Goal: Transaction & Acquisition: Obtain resource

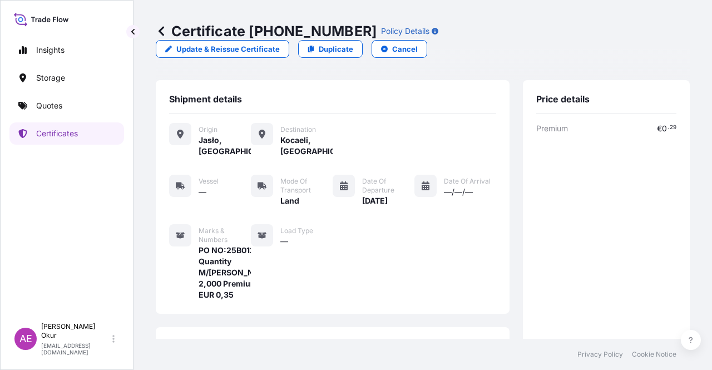
scroll to position [256, 0]
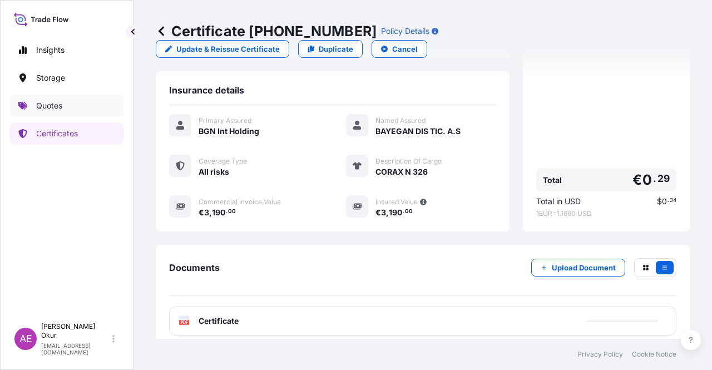
click at [47, 106] on p "Quotes" at bounding box center [49, 105] width 26 height 11
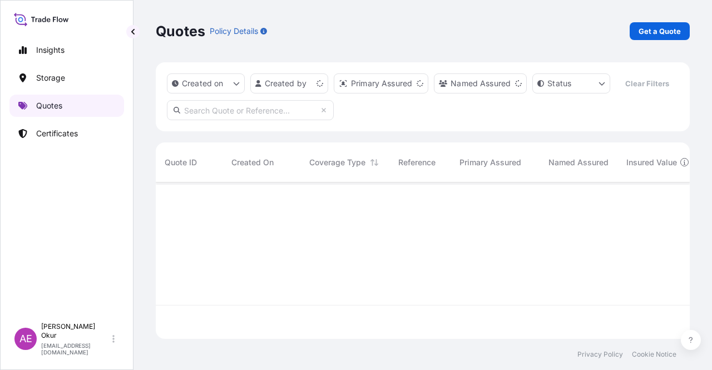
scroll to position [154, 525]
click at [650, 33] on p "Get a Quote" at bounding box center [660, 31] width 42 height 11
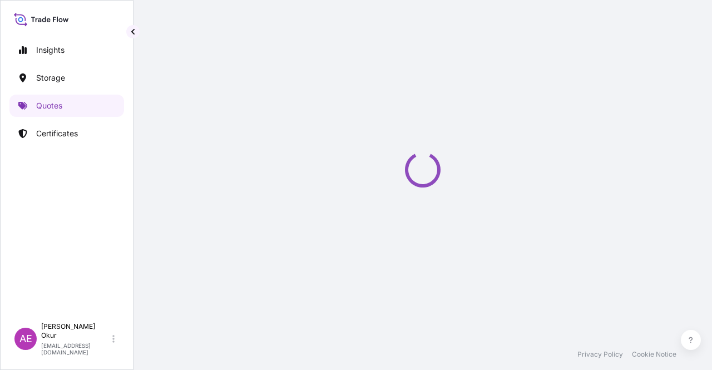
select select "Ocean Vessel"
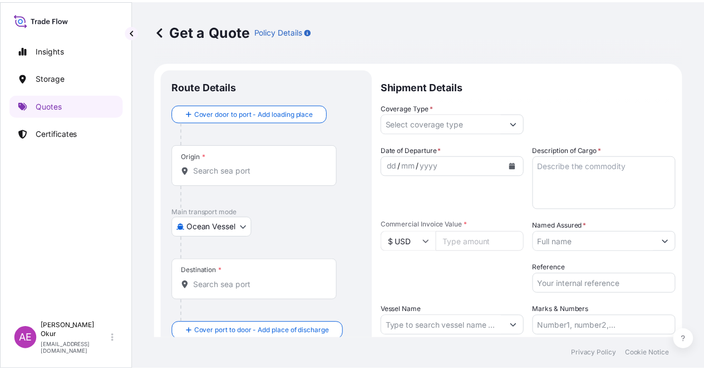
scroll to position [18, 0]
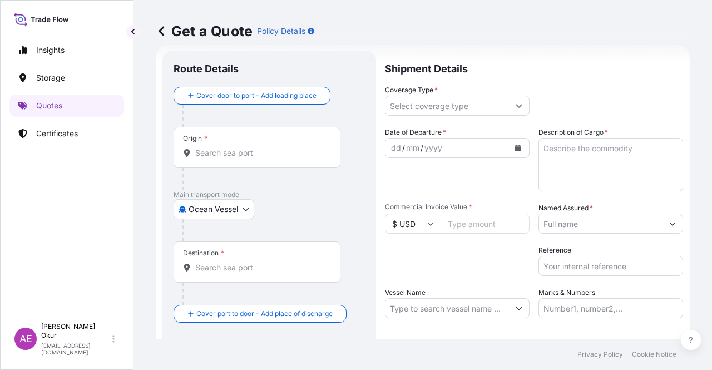
click at [275, 145] on div "Origin *" at bounding box center [257, 147] width 167 height 41
click at [275, 147] on input "Origin *" at bounding box center [260, 152] width 131 height 11
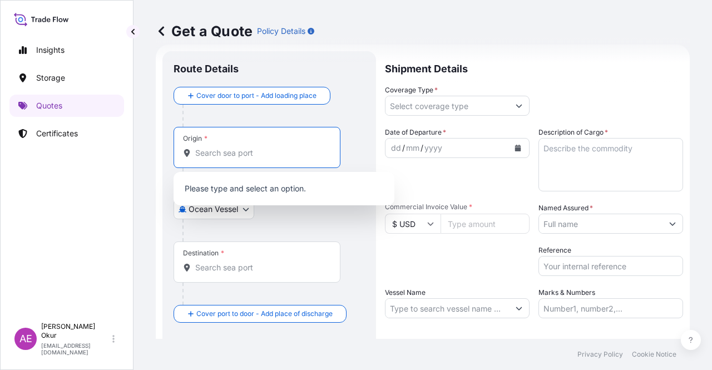
paste input "ROTTERDAM"
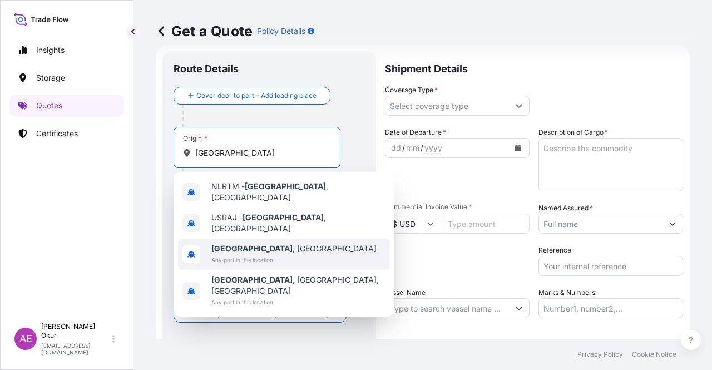
click at [280, 243] on span "Rotterdam , Netherlands" at bounding box center [293, 248] width 165 height 11
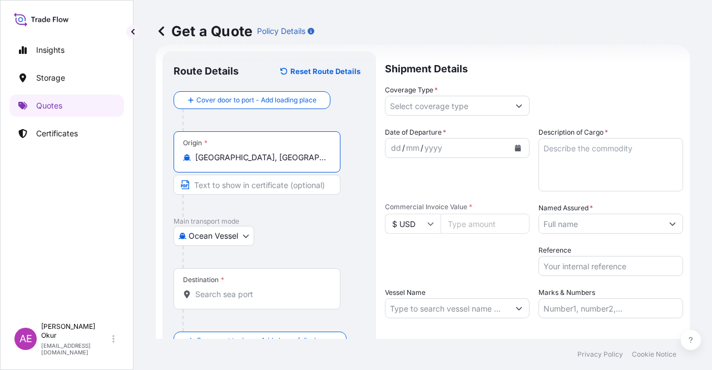
type input "Rotterdam, Netherlands"
click at [251, 175] on input "Text to appear on certificate" at bounding box center [257, 185] width 167 height 20
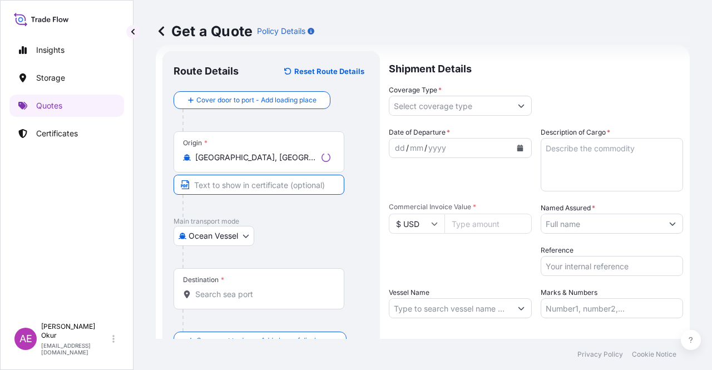
paste input "ROTTERDAM"
type input "ROTTERDAM / NETHERLANDS"
click at [269, 293] on input "Destination *" at bounding box center [260, 294] width 131 height 11
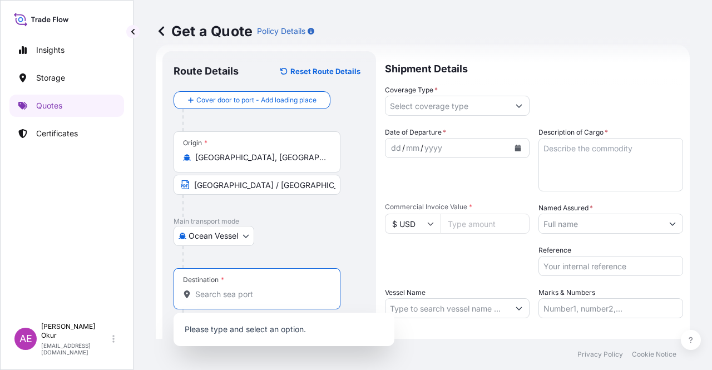
paste input "JEDDAH"
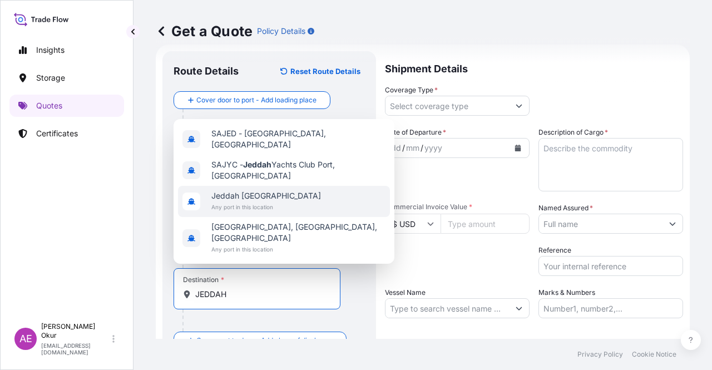
click at [272, 213] on span "Any port in this location" at bounding box center [266, 206] width 110 height 11
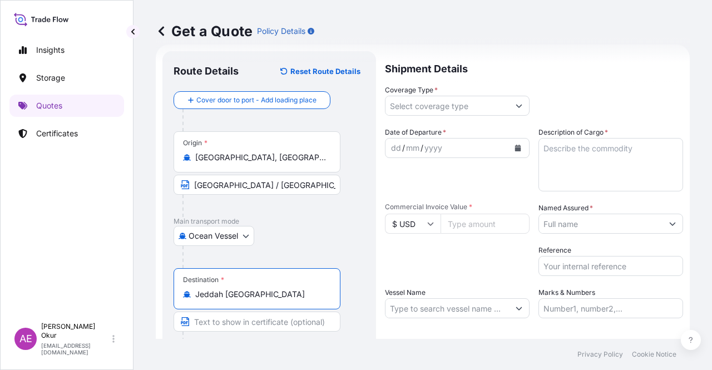
type input "Jeddah Saudi Arabia"
click at [258, 332] on div at bounding box center [262, 343] width 158 height 22
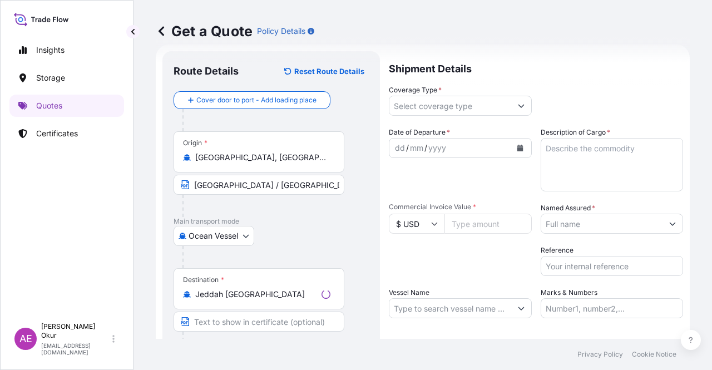
click at [257, 318] on input "Text to appear on certificate" at bounding box center [259, 322] width 171 height 20
paste input "JEDDAH"
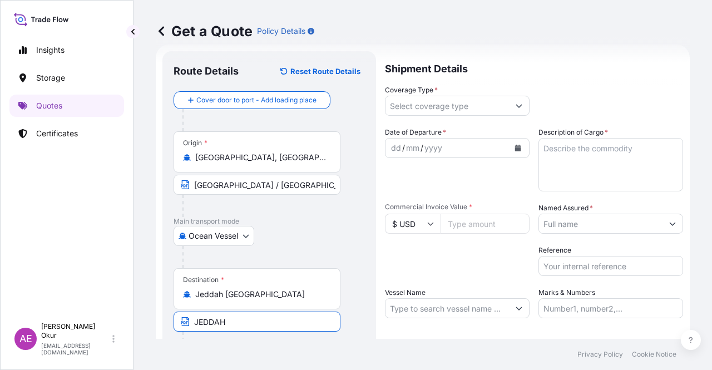
type input "JEDDAH /SAUDI ARABIA"
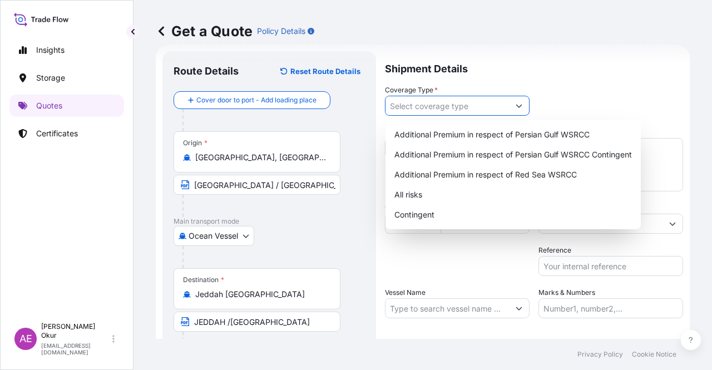
click at [480, 102] on input "Coverage Type *" at bounding box center [448, 106] width 124 height 20
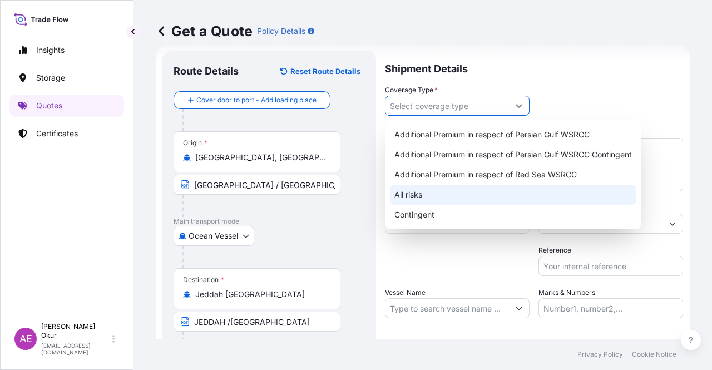
click at [436, 194] on div "All risks" at bounding box center [513, 195] width 246 height 20
type input "All risks"
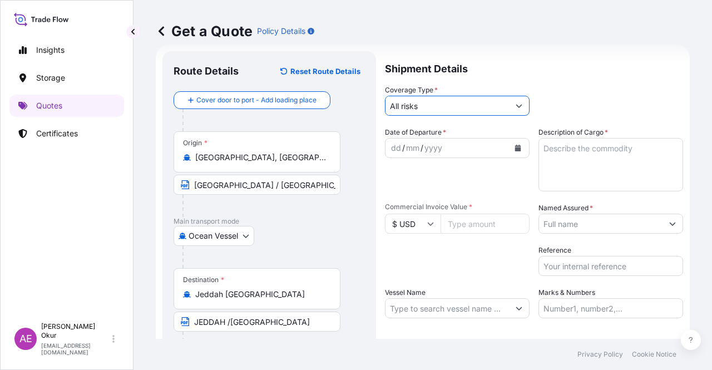
click at [387, 148] on div "dd / mm / yyyy" at bounding box center [448, 148] width 124 height 20
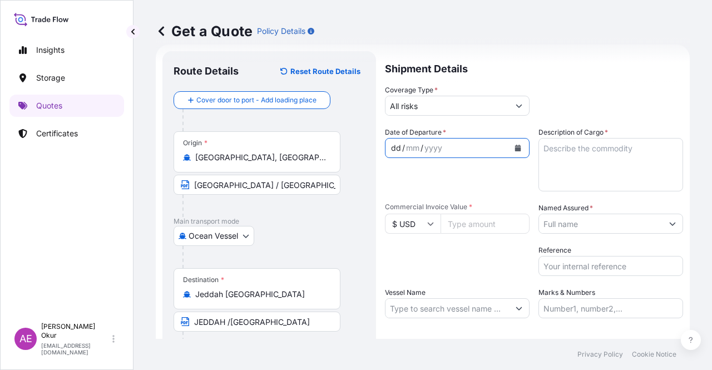
click at [395, 147] on div "dd" at bounding box center [396, 147] width 12 height 13
click at [560, 166] on textarea "Description of Cargo *" at bounding box center [611, 164] width 145 height 53
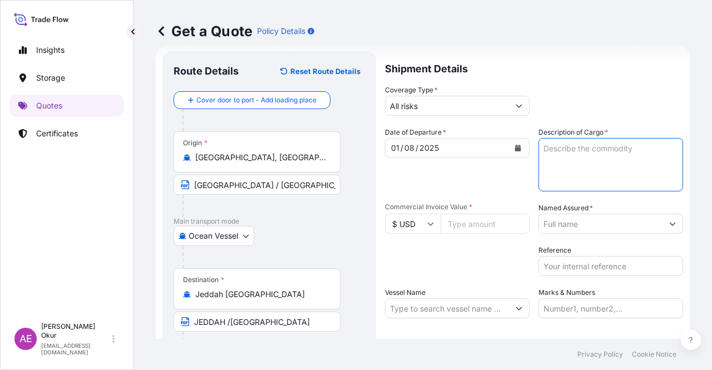
paste textarea "432718"
type textarea "432718"
click at [473, 230] on input "Commercial Invoice Value *" at bounding box center [485, 224] width 89 height 20
paste input "432718"
type input "432718"
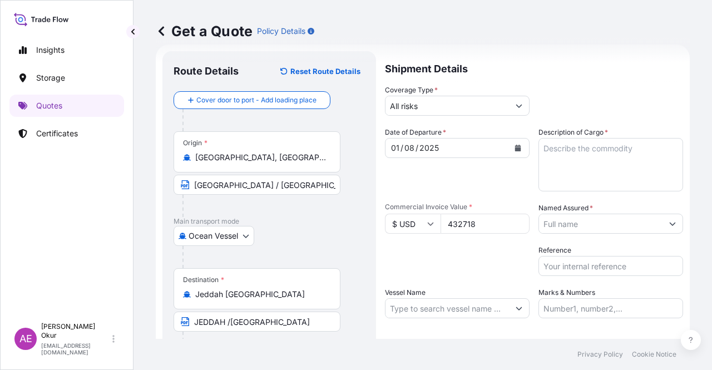
click at [605, 177] on textarea "Description of Cargo *" at bounding box center [611, 164] width 145 height 53
paste textarea "DI-ISODECYL PHTHALATE (DIDP) 0,12 TCA"
type textarea "DI-ISODECYL PHTHALATE (DIDP) 0,12 TCA"
click at [596, 223] on input "Named Assured *" at bounding box center [601, 224] width 124 height 20
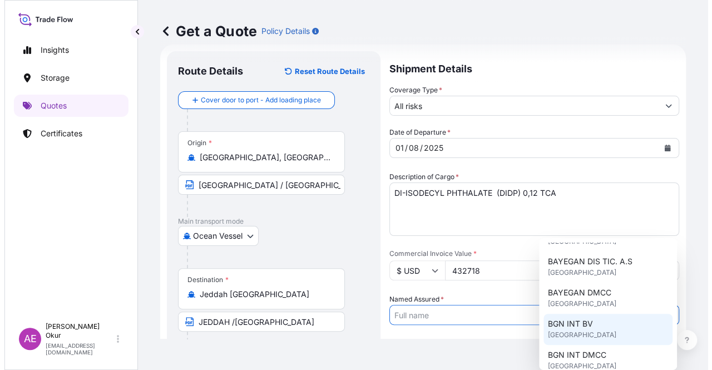
scroll to position [56, 0]
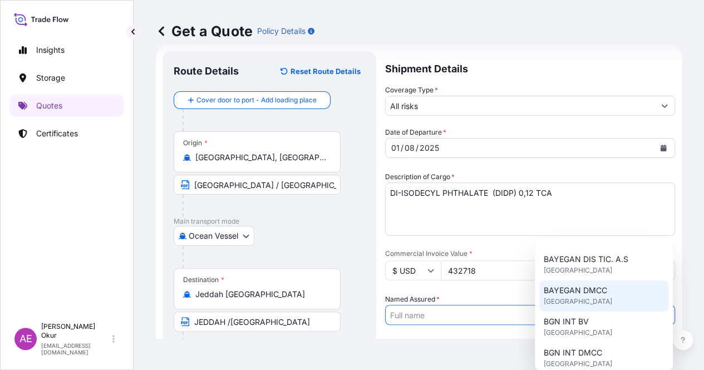
click at [580, 288] on span "BAYEGAN DMCC" at bounding box center [575, 290] width 63 height 11
type input "BAYEGAN DMCC"
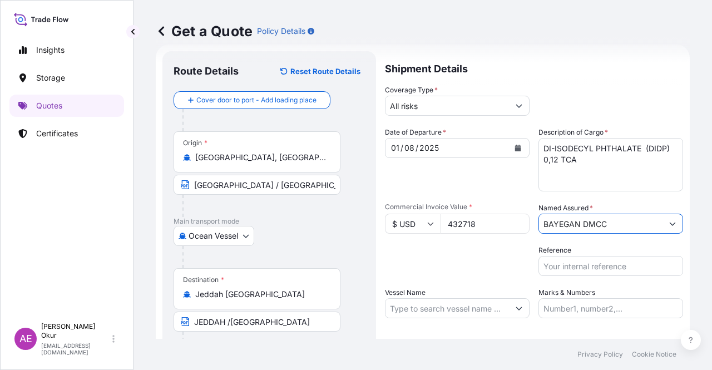
scroll to position [73, 0]
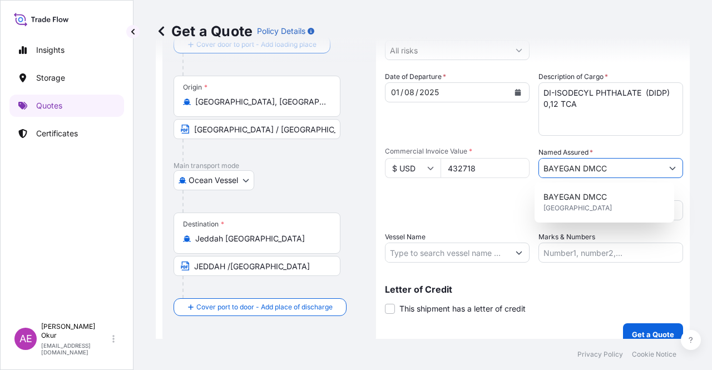
click at [460, 260] on input "Vessel Name" at bounding box center [448, 253] width 124 height 20
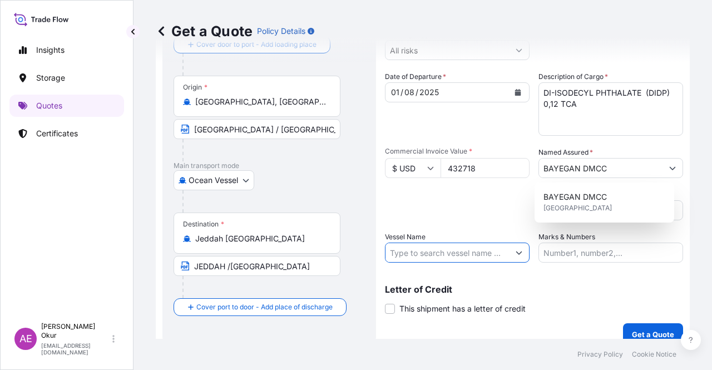
paste input "MAASTRICHT MAERSK"
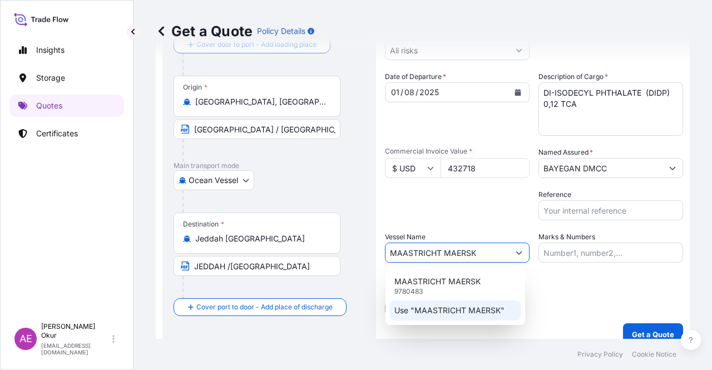
click at [470, 303] on div "Use "MAASTRICHT MAERSK"" at bounding box center [455, 310] width 131 height 20
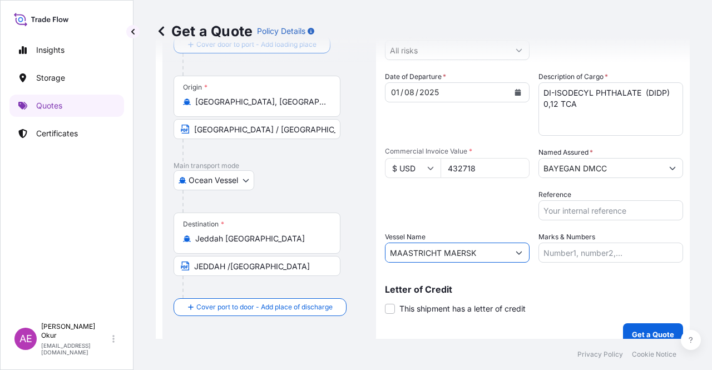
type input "MAASTRICHT MAERSK"
click at [578, 256] on input "Marks & Numbers" at bounding box center [611, 253] width 145 height 20
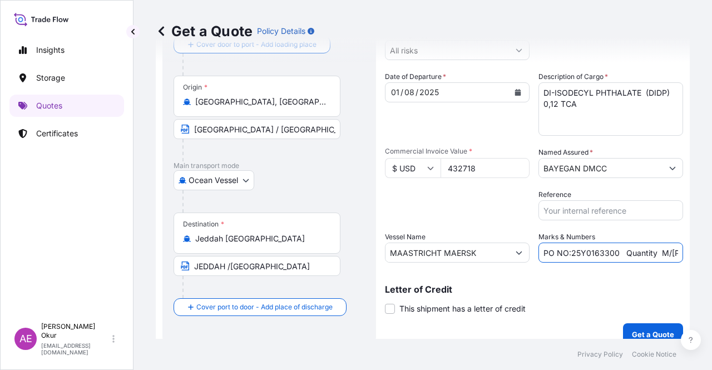
drag, startPoint x: 613, startPoint y: 252, endPoint x: 568, endPoint y: 252, distance: 45.6
click at [568, 252] on input "PO NO:25Y0163300 Quantity M/Tonn: 3.259,00 Premium: USD 105,35" at bounding box center [611, 253] width 145 height 20
paste input "735"
drag, startPoint x: 650, startPoint y: 255, endPoint x: 684, endPoint y: 253, distance: 34.0
click at [684, 253] on div "Get a Quote Policy Details Route Details Reset Route Details Cover door to port…" at bounding box center [423, 169] width 579 height 339
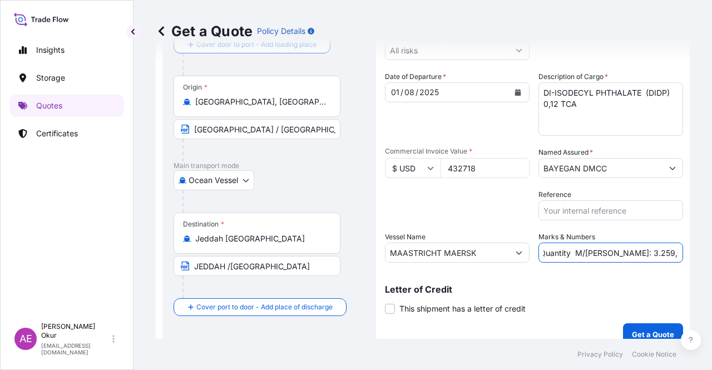
scroll to position [0, 129]
click at [595, 254] on input "PO NO:25Y0173500 Quantity M/Tonn: 3.259,00 Premium: USD 105,35" at bounding box center [611, 253] width 145 height 20
drag, startPoint x: 556, startPoint y: 252, endPoint x: 590, endPoint y: 253, distance: 33.4
click at [590, 253] on input "PO NO:25Y0173500 Quantity M/Tonn: 3.259,00 Premium: USD 105,35" at bounding box center [611, 253] width 145 height 20
paste input "02,6"
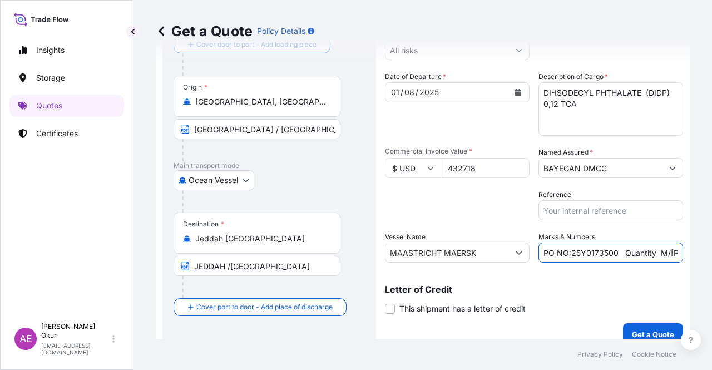
scroll to position [0, 130]
drag, startPoint x: 648, startPoint y: 259, endPoint x: 712, endPoint y: 259, distance: 64.0
click at [712, 259] on div "Get a Quote Policy Details Route Details Reset Route Details Cover door to port…" at bounding box center [423, 169] width 579 height 339
click at [636, 255] on input "PO NO:25Y0173500 Quantity M/Tonn: 302,600 Premium: USD 105,35" at bounding box center [611, 253] width 145 height 20
drag, startPoint x: 648, startPoint y: 251, endPoint x: 693, endPoint y: 257, distance: 45.5
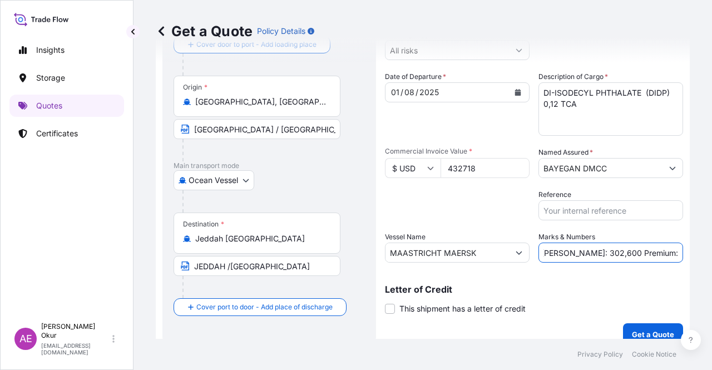
click at [712, 255] on div "Get a Quote Policy Details Route Details Reset Route Details Cover door to port…" at bounding box center [423, 169] width 579 height 339
drag, startPoint x: 645, startPoint y: 250, endPoint x: 706, endPoint y: 253, distance: 60.7
click at [706, 253] on div "Get a Quote Policy Details Route Details Reset Route Details Cover door to port…" at bounding box center [423, 169] width 579 height 339
paste input "47,60"
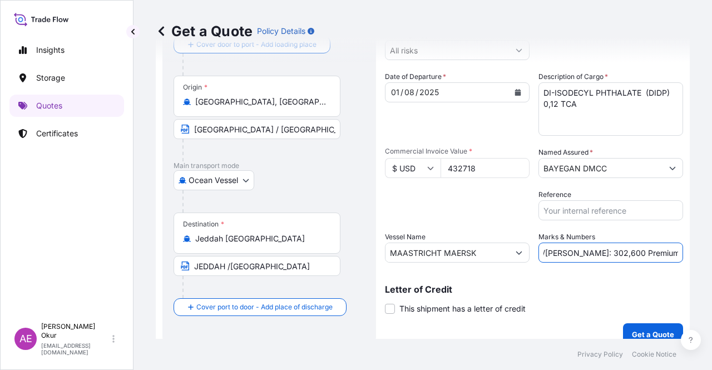
type input "PO NO:25Y0173500 Quantity M/[PERSON_NAME]: 302,600 Premium: USD 47,60"
click at [640, 323] on button "Get a Quote" at bounding box center [653, 334] width 60 height 22
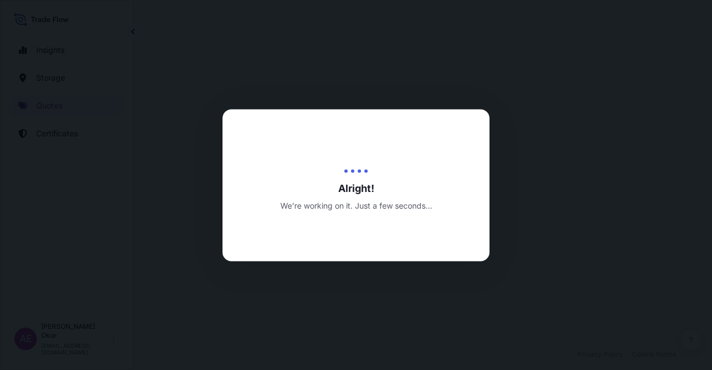
select select "Ocean Vessel"
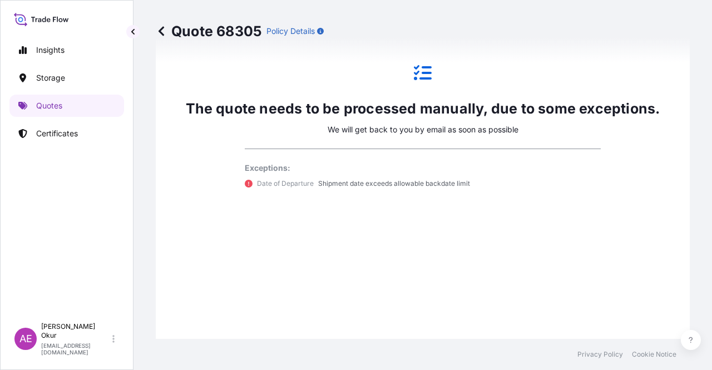
scroll to position [603, 0]
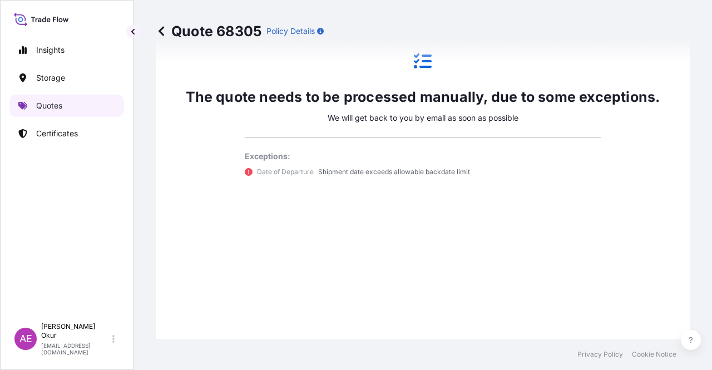
click at [68, 104] on link "Quotes" at bounding box center [66, 106] width 115 height 22
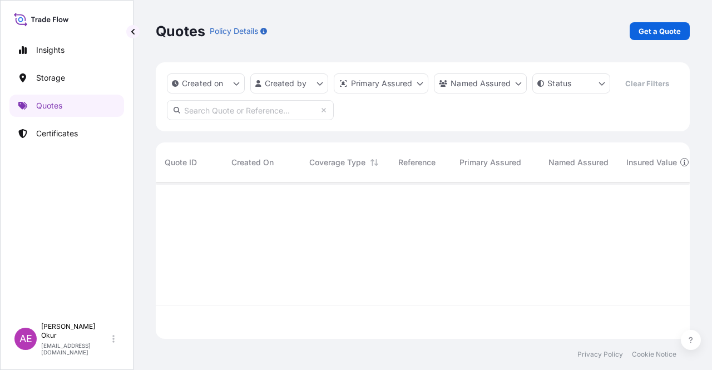
scroll to position [154, 525]
click at [659, 33] on p "Get a Quote" at bounding box center [660, 31] width 42 height 11
select select "Ocean Vessel"
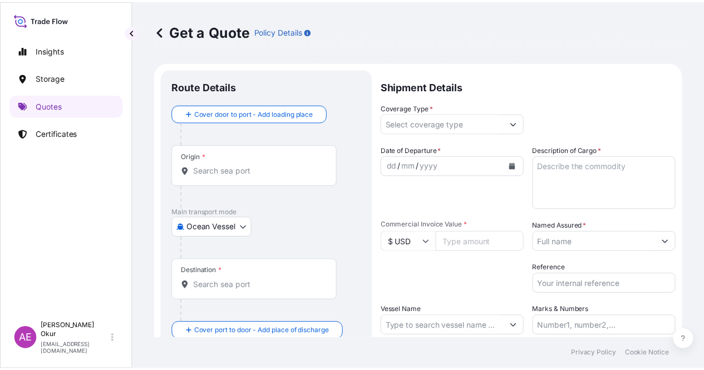
scroll to position [18, 0]
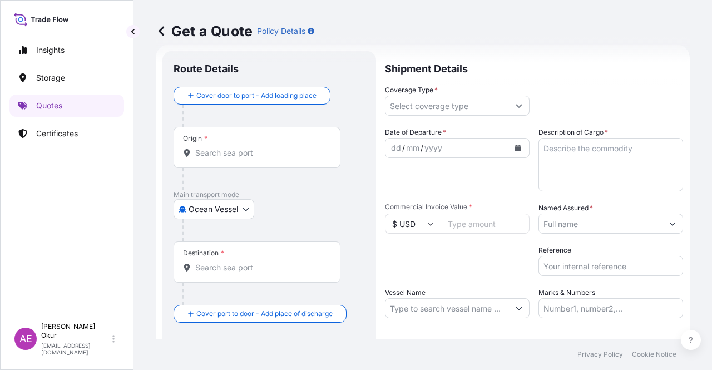
click at [215, 148] on input "Origin *" at bounding box center [260, 152] width 131 height 11
paste input "HOUSTON, TX"
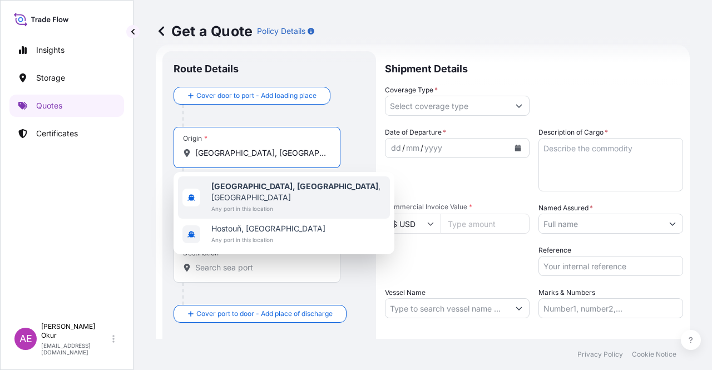
click at [262, 203] on span "Any port in this location" at bounding box center [298, 208] width 174 height 11
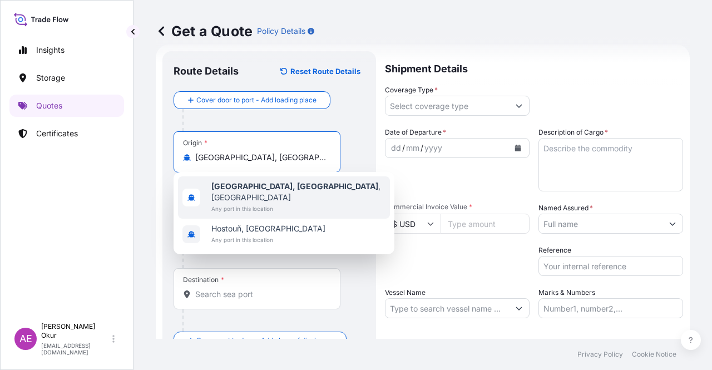
type input "Houston, TX, USA"
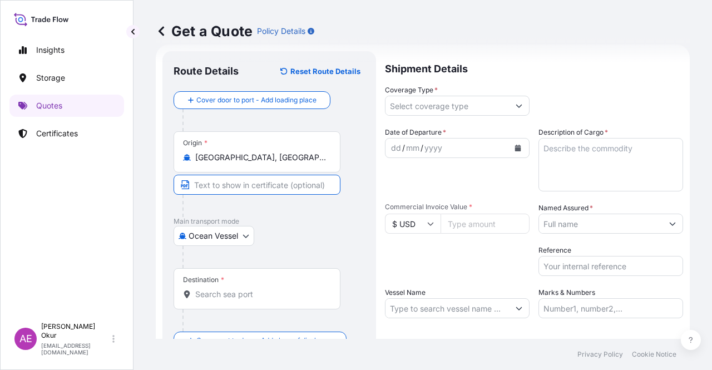
click at [250, 183] on input "Text to appear on certificate" at bounding box center [257, 185] width 167 height 20
paste input "HOUSTON, TX"
type input "HOUSTON, TX / USA"
click at [259, 288] on div "Destination *" at bounding box center [257, 288] width 167 height 41
click at [259, 289] on input "Destination *" at bounding box center [260, 294] width 131 height 11
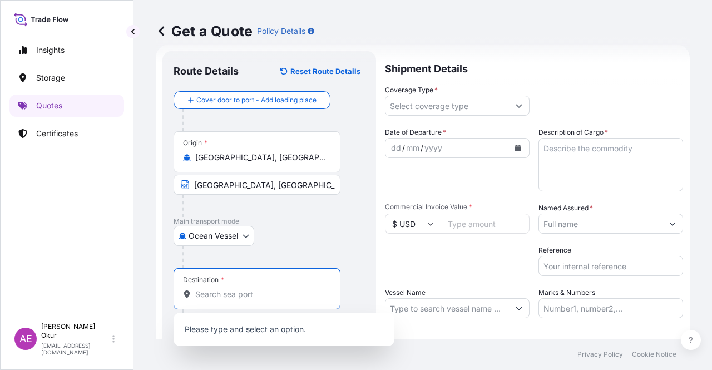
paste input "ALEXANDRIA"
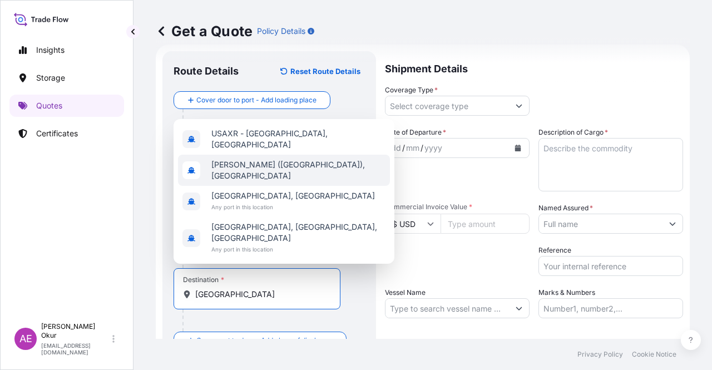
click at [303, 181] on span "EGALY - El Iskandariya (Alexandria), Egypt" at bounding box center [298, 170] width 174 height 22
type input "EGALY - El Iskandariya (Alexandria), Egypt"
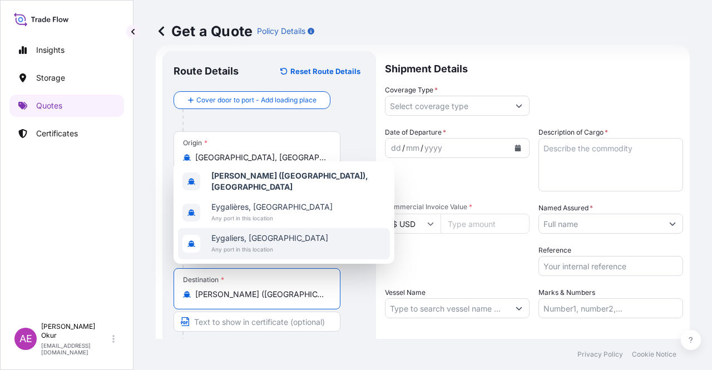
click at [279, 296] on input "EGALY - El Iskandariya (Alexandria), Egypt" at bounding box center [260, 294] width 131 height 11
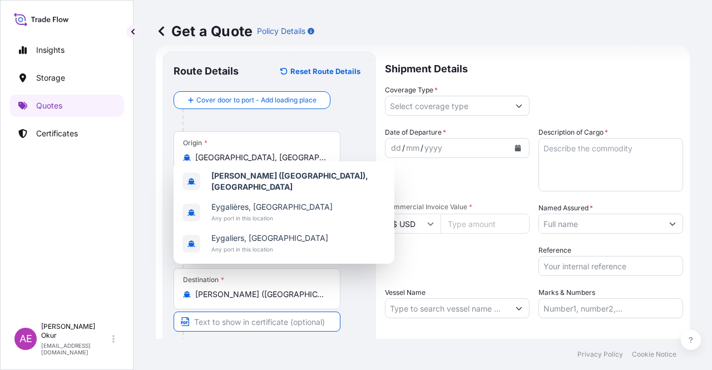
click at [296, 312] on input "Text to appear on certificate" at bounding box center [257, 322] width 167 height 20
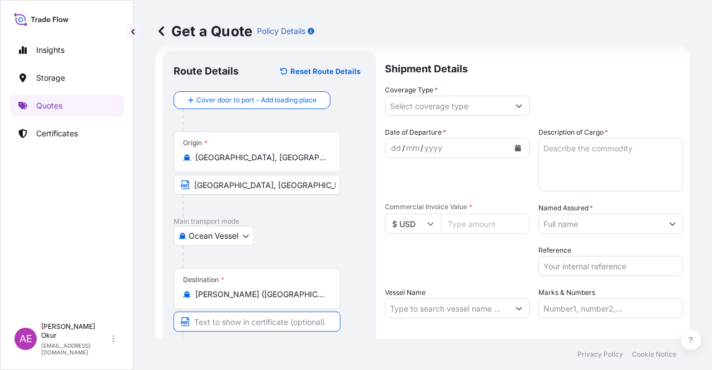
paste input "ALEXANDRIA"
type input "ALEXANDRIA PORT / EGYPT"
click at [471, 109] on input "Coverage Type *" at bounding box center [448, 106] width 124 height 20
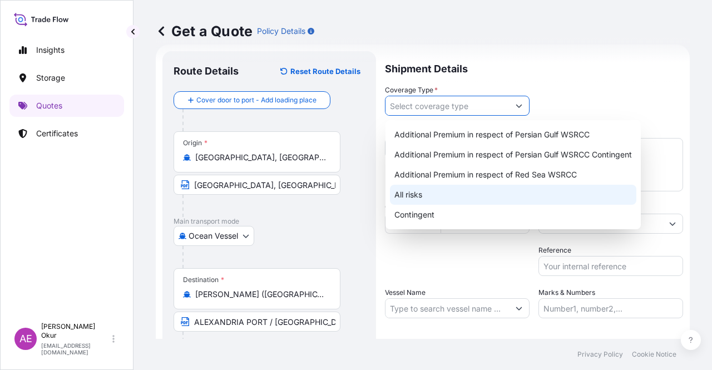
click at [431, 199] on div "All risks" at bounding box center [513, 195] width 246 height 20
click at [422, 206] on div "Contingent" at bounding box center [513, 215] width 246 height 20
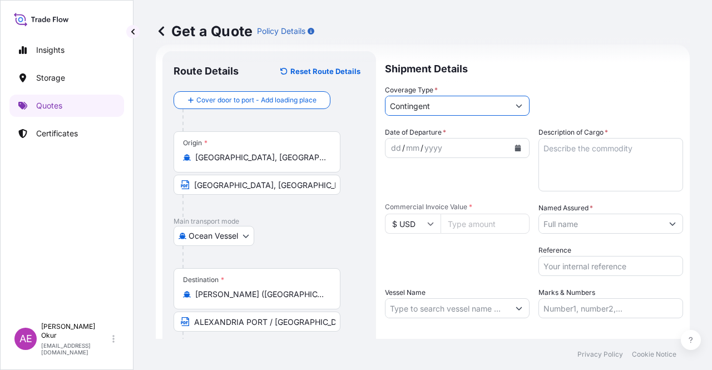
click at [457, 111] on input "Contingent" at bounding box center [448, 106] width 124 height 20
click at [509, 100] on button "Show suggestions" at bounding box center [519, 106] width 20 height 20
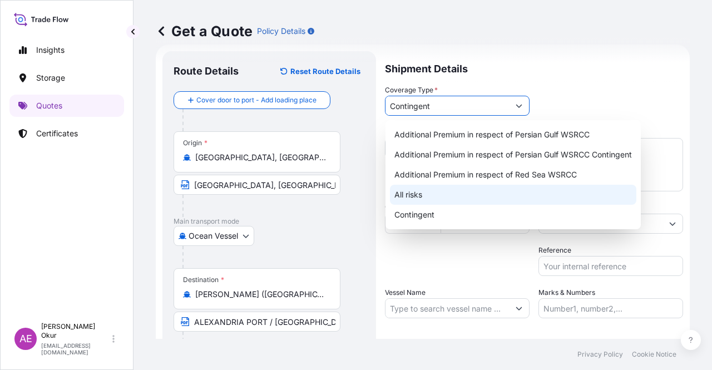
click at [447, 192] on div "All risks" at bounding box center [513, 195] width 246 height 20
type input "All risks"
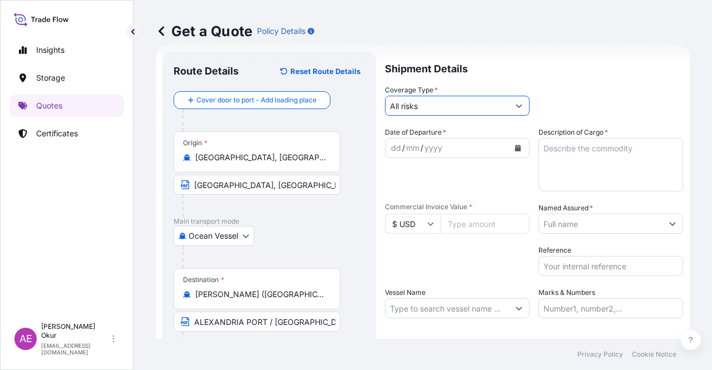
click at [393, 149] on div "dd" at bounding box center [396, 147] width 12 height 13
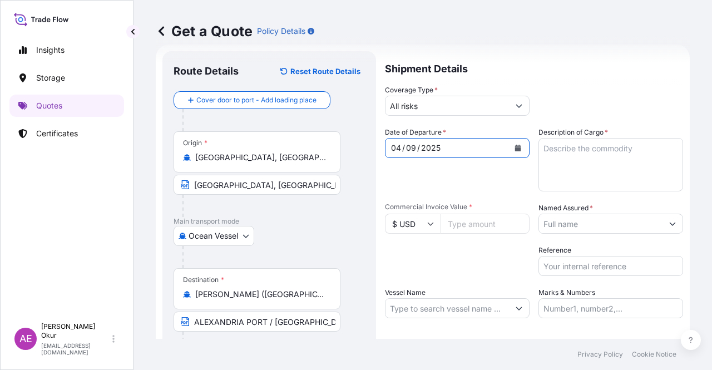
click at [591, 167] on textarea "Description of Cargo *" at bounding box center [611, 164] width 145 height 53
paste textarea "FORMOLENE HL 3812"
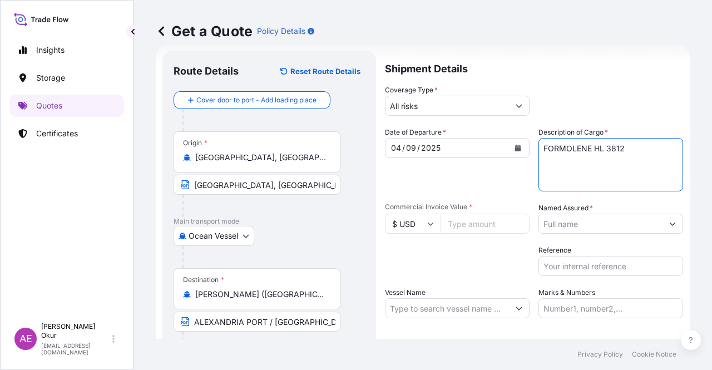
type textarea "FORMOLENE HL 3812"
click at [467, 219] on input "Commercial Invoice Value *" at bounding box center [485, 224] width 89 height 20
paste input "65340"
type input "65340"
click at [617, 218] on input "Named Assured *" at bounding box center [601, 224] width 124 height 20
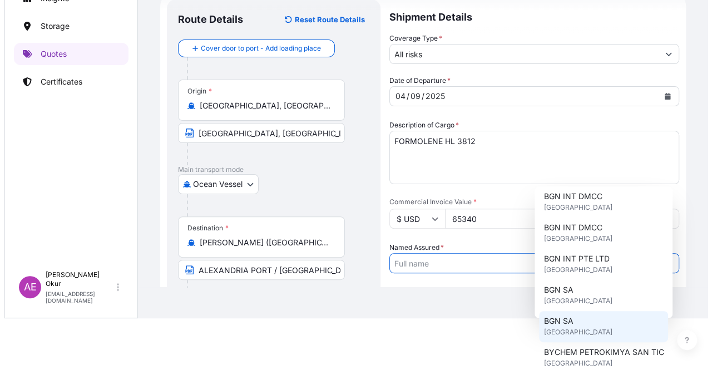
scroll to position [0, 0]
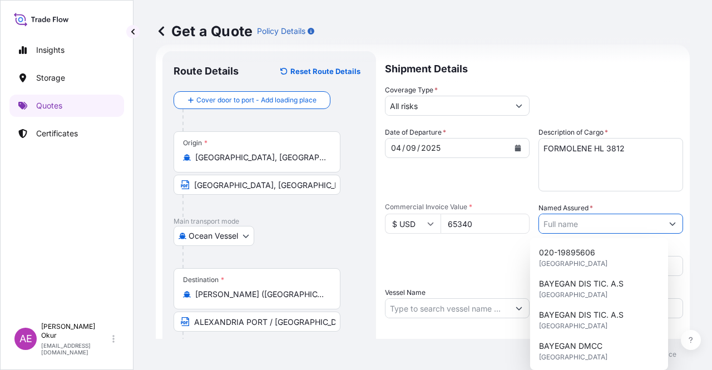
click at [672, 223] on form "Route Details Reset Route Details Cover door to port - Add loading place Place …" at bounding box center [423, 226] width 534 height 363
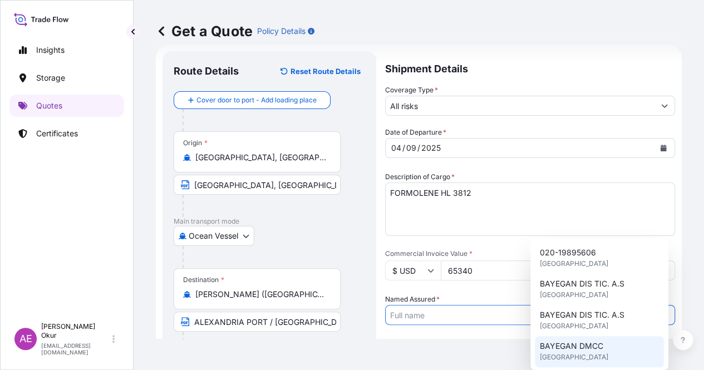
click at [590, 341] on span "BAYEGAN DMCC" at bounding box center [570, 346] width 63 height 11
type input "BAYEGAN DMCC"
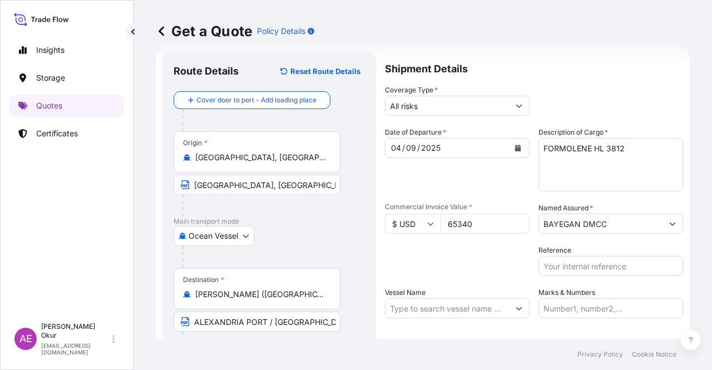
click at [463, 269] on div "Packing Category Type to search a container mode Please select a primary mode o…" at bounding box center [457, 260] width 145 height 31
click at [462, 314] on input "Vessel Name" at bounding box center [448, 308] width 124 height 20
paste input "MSC PINA MG535E"
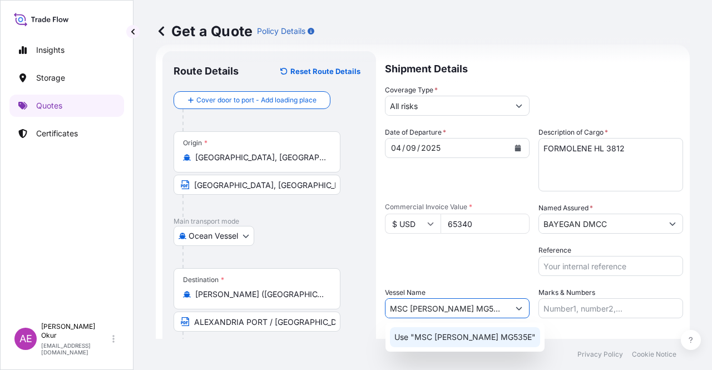
click at [470, 341] on p "Use "MSC PINA MG535E"" at bounding box center [465, 337] width 141 height 11
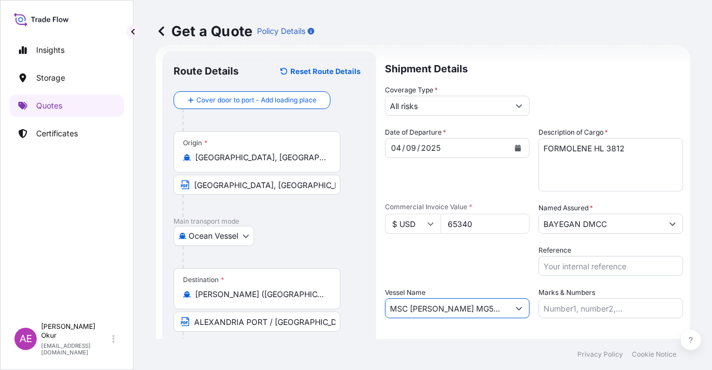
type input "MSC PINA MG535E"
click at [579, 300] on input "Marks & Numbers" at bounding box center [611, 308] width 145 height 20
click at [568, 331] on div "Letter of Credit This shipment has a letter of credit Letter of credit * Letter…" at bounding box center [534, 348] width 298 height 43
click at [576, 307] on input "Marks & Numbers" at bounding box center [611, 308] width 145 height 20
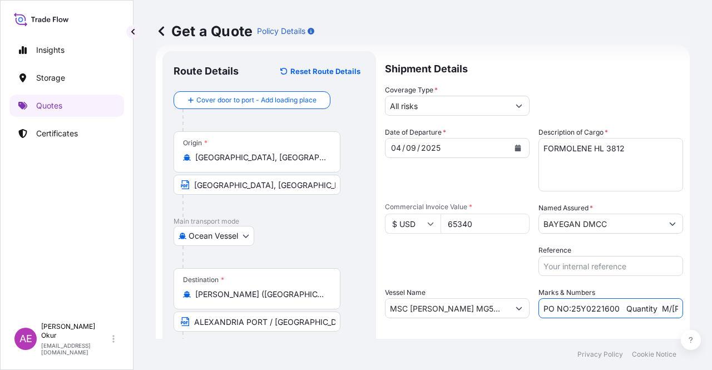
drag, startPoint x: 565, startPoint y: 307, endPoint x: 614, endPoint y: 308, distance: 49.0
click at [614, 308] on input "PO NO:25Y0221600 Quantity M/Tonn: 25.042,46 Premium: USD 1.705,97" at bounding box center [611, 308] width 145 height 20
paste input "157"
drag, startPoint x: 636, startPoint y: 313, endPoint x: 679, endPoint y: 310, distance: 43.5
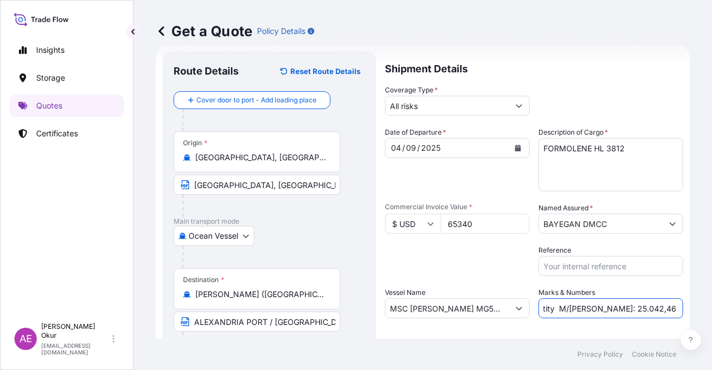
click at [679, 310] on form "Route Details Reset Route Details Cover door to port - Add loading place Place …" at bounding box center [423, 226] width 534 height 363
click at [604, 308] on input "PO NO:25Y0215700 Quantity M/Tonn: 25.042,46 Premium: USD 1.705,97" at bounding box center [611, 308] width 145 height 20
drag, startPoint x: 563, startPoint y: 306, endPoint x: 592, endPoint y: 308, distance: 29.0
click at [592, 308] on input "PO NO:25Y0215700 Quantity M/Tonn: 25.042,46 Premium: USD 1.705,97" at bounding box center [611, 308] width 145 height 20
click at [563, 308] on input "PO NO:25Y0215700 Quantity M/Tonn: 25.042,46 Premium: USD 1.705,97" at bounding box center [611, 308] width 145 height 20
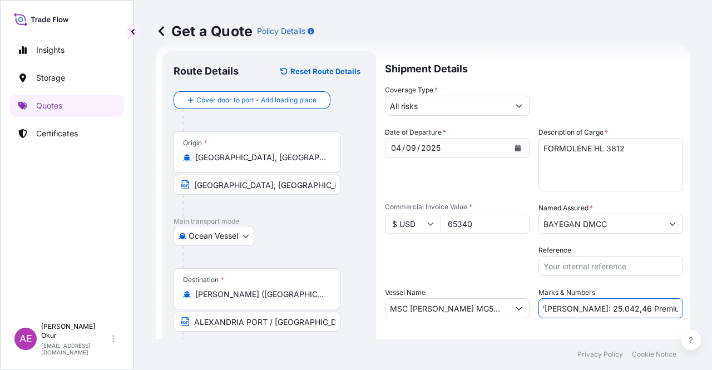
drag, startPoint x: 562, startPoint y: 308, endPoint x: 590, endPoint y: 305, distance: 27.9
click at [590, 305] on input "PO NO:25Y0215700 Quantity M/Tonn: 25.042,46 Premium: USD 1.705,97" at bounding box center [611, 308] width 145 height 20
paste input "44,000"
drag, startPoint x: 683, startPoint y: 308, endPoint x: 712, endPoint y: 310, distance: 28.5
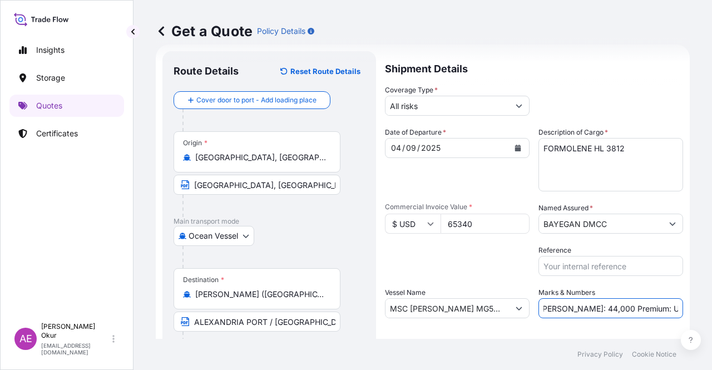
click at [712, 310] on div "Get a Quote Policy Details Route Details Reset Route Details Cover door to port…" at bounding box center [423, 169] width 579 height 339
click at [633, 313] on input "PO NO:25Y0215700 Quantity M/Tonn: 44,000 Premium: USD 1.705,97" at bounding box center [611, 308] width 145 height 20
drag, startPoint x: 639, startPoint y: 308, endPoint x: 701, endPoint y: 307, distance: 62.3
click at [701, 307] on div "Get a Quote Policy Details Route Details Reset Route Details Cover door to port…" at bounding box center [423, 169] width 579 height 339
paste input "7,19"
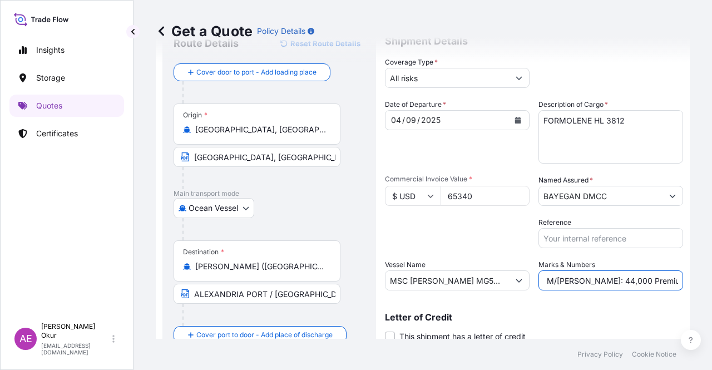
scroll to position [86, 0]
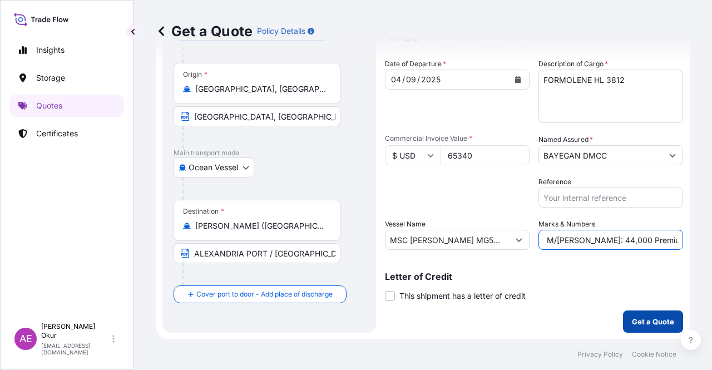
type input "PO NO:25Y0215700 Quantity M/Tonn: 44,000 Premium: USD 7,19"
click at [635, 322] on p "Get a Quote" at bounding box center [653, 321] width 42 height 11
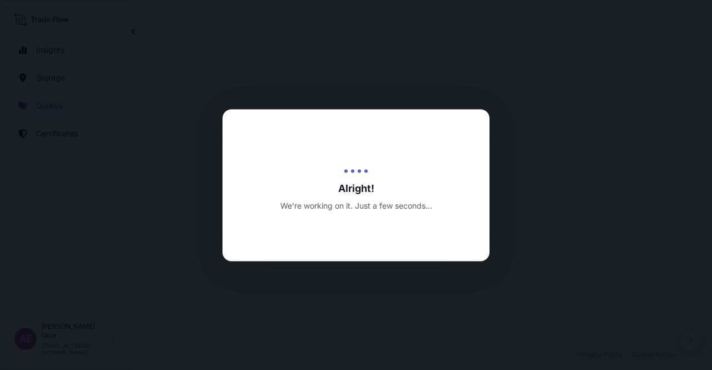
select select "Ocean Vessel"
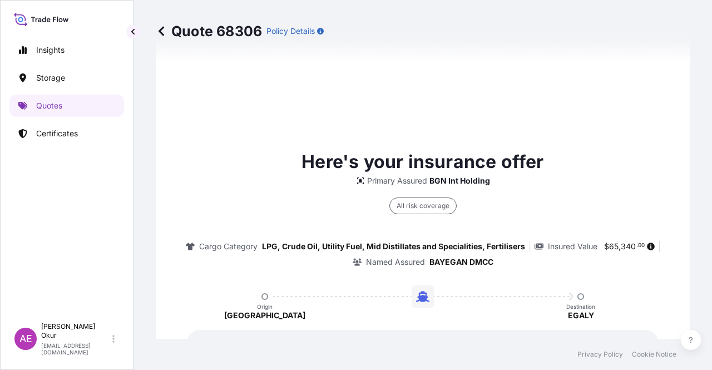
type input "[DATE]"
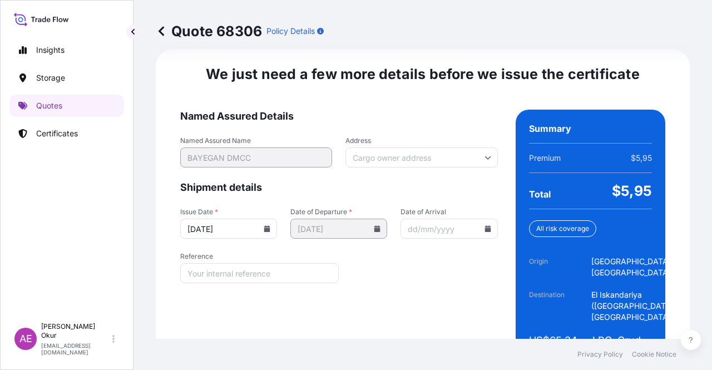
scroll to position [1467, 0]
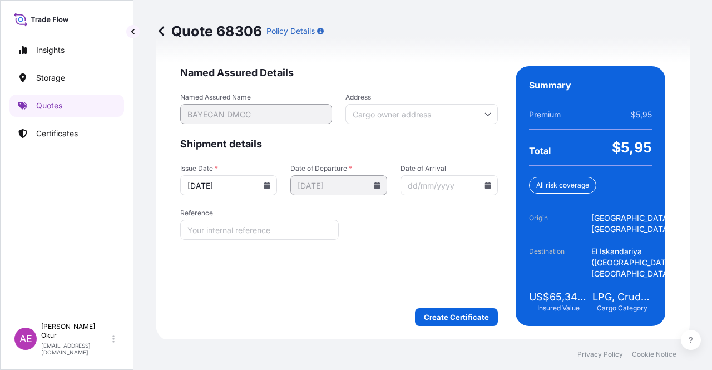
click at [444, 324] on div "We just need a few more details before we issue the certificate Named Assured D…" at bounding box center [423, 174] width 534 height 336
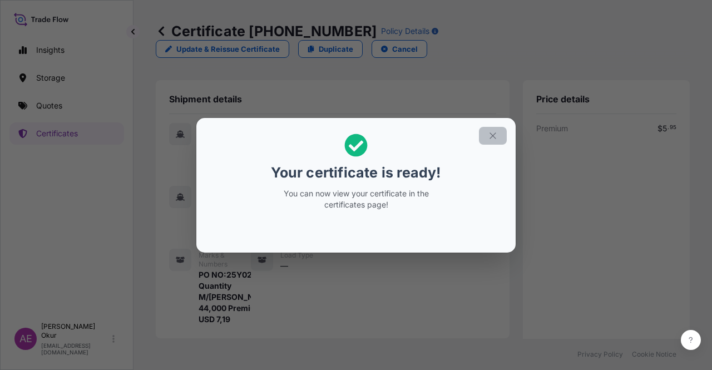
click at [483, 129] on button "button" at bounding box center [493, 136] width 28 height 18
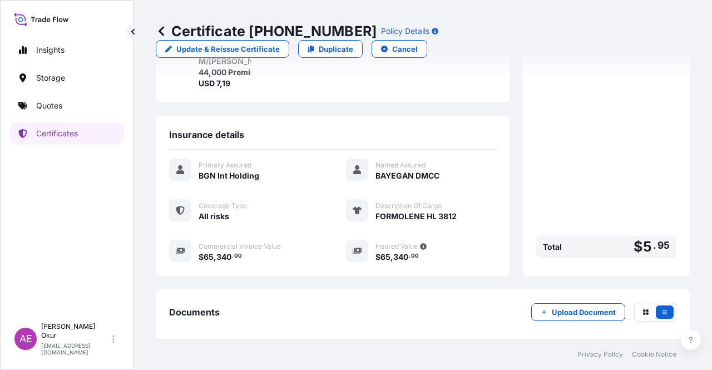
scroll to position [289, 0]
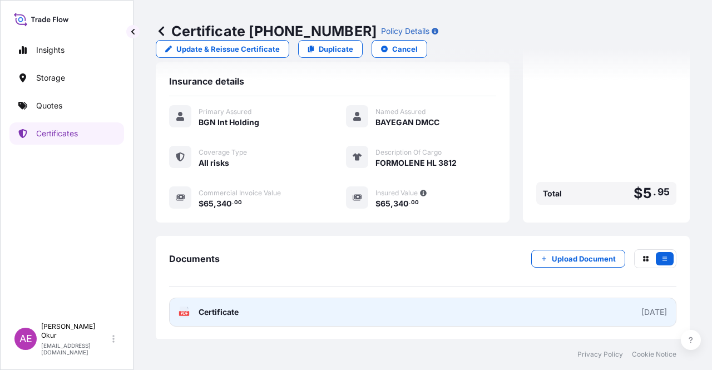
click at [225, 317] on link "PDF Certificate [DATE]" at bounding box center [422, 312] width 507 height 29
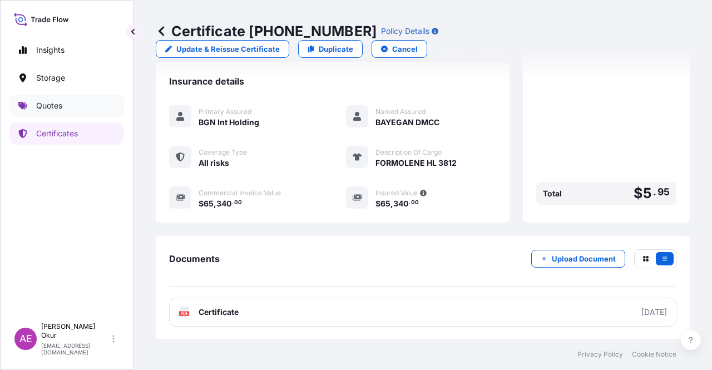
click at [56, 102] on p "Quotes" at bounding box center [49, 105] width 26 height 11
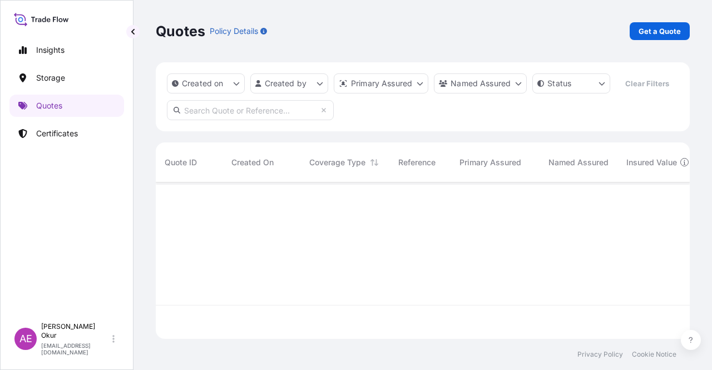
scroll to position [154, 525]
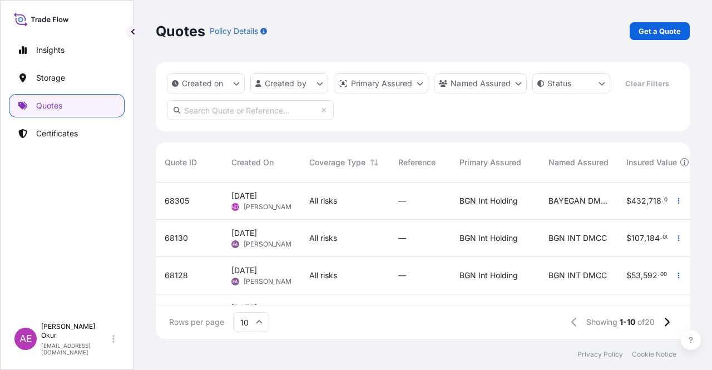
click at [650, 34] on p "Get a Quote" at bounding box center [660, 31] width 42 height 11
select select "Ocean Vessel"
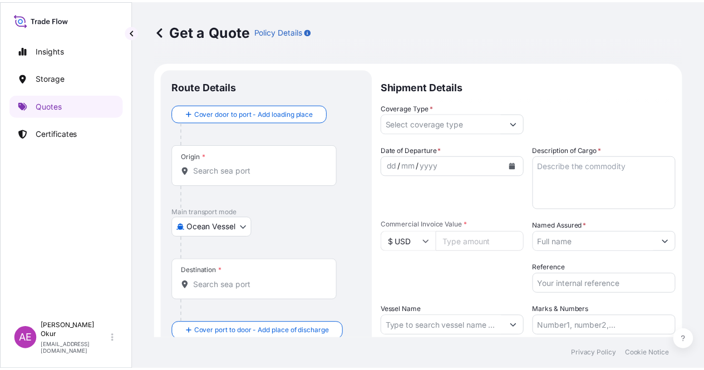
scroll to position [18, 0]
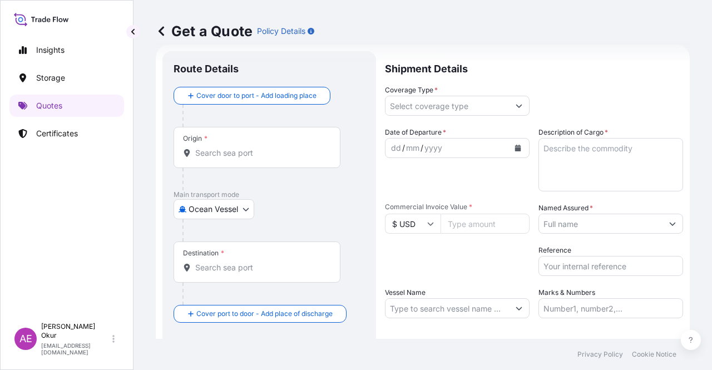
click at [267, 141] on div "Origin *" at bounding box center [257, 147] width 167 height 41
click at [267, 147] on input "Origin *" at bounding box center [260, 152] width 131 height 11
paste input "JUBAIL"
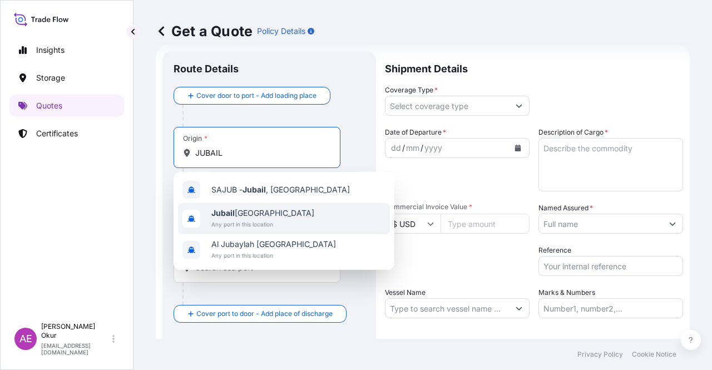
click at [285, 215] on div "Jubail Saudi Arabia Any port in this location" at bounding box center [284, 218] width 212 height 31
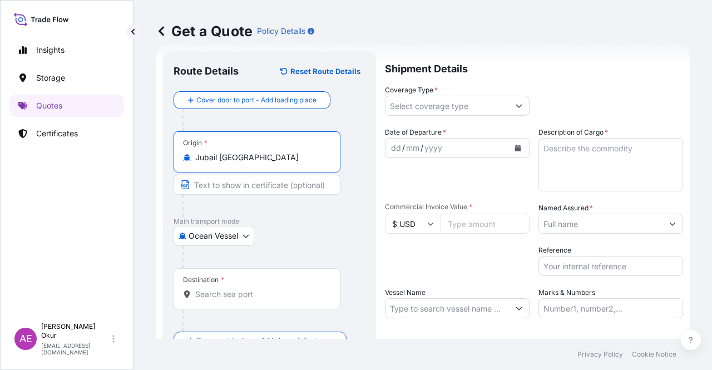
type input "Jubail Saudi Arabia"
click at [262, 188] on input "Text to appear on certificate" at bounding box center [257, 185] width 167 height 20
paste input "JUBAIL"
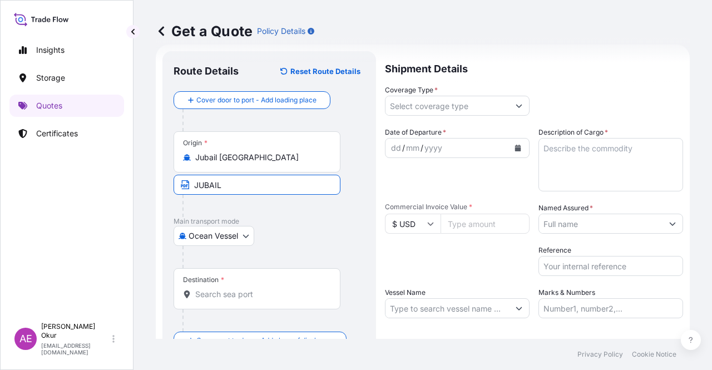
type input "JUBAIL / SAUDI ARABIA"
click at [218, 284] on div "Destination *" at bounding box center [257, 288] width 167 height 41
click at [218, 289] on input "Destination *" at bounding box center [260, 294] width 131 height 11
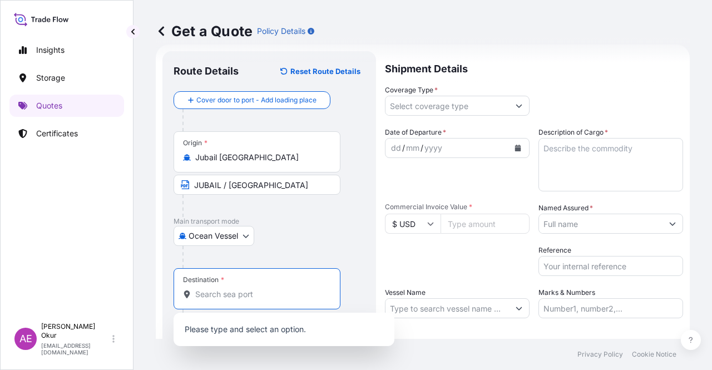
paste input "ISTANBUL"
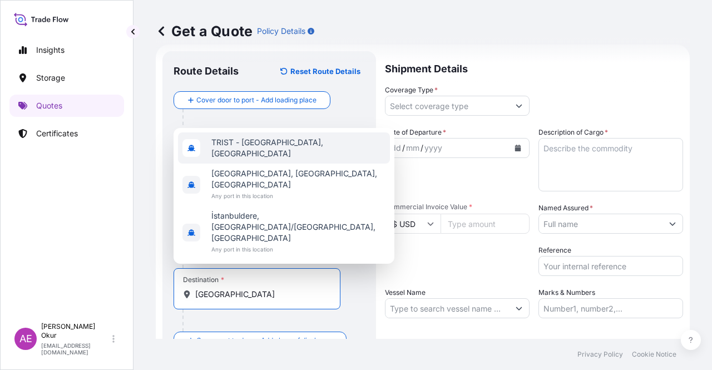
click at [285, 164] on div "TRIST - Istanbul, Turkey" at bounding box center [284, 147] width 212 height 31
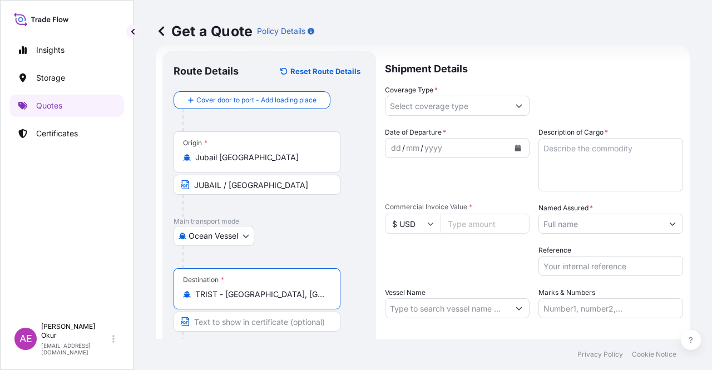
type input "TRIST - Istanbul, Turkey"
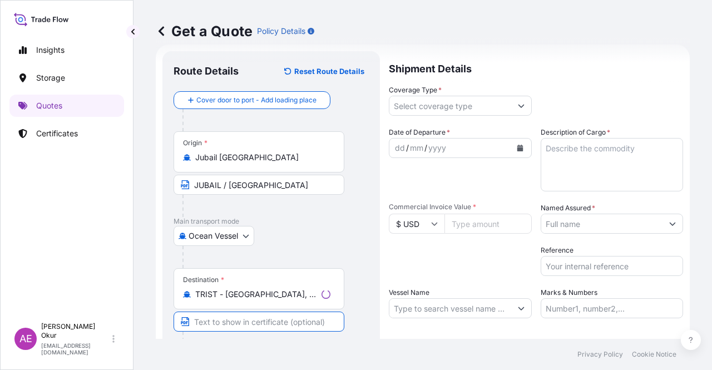
click at [247, 315] on input "Text to appear on certificate" at bounding box center [259, 322] width 171 height 20
paste input "ISTANBUL"
type input "ISTANBUL / TURKEY"
click at [516, 113] on button "Show suggestions" at bounding box center [519, 106] width 20 height 20
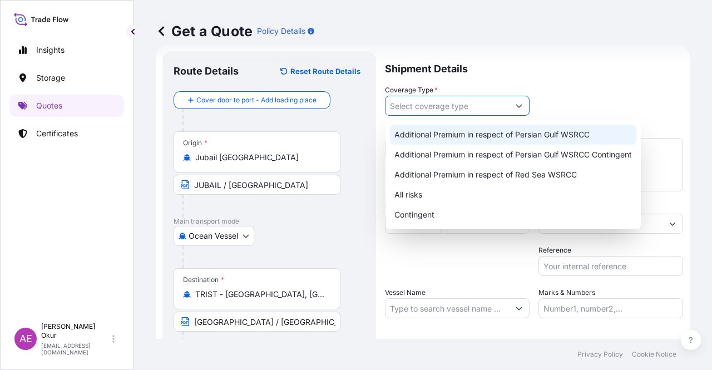
click at [506, 139] on div "Additional Premium in respect of Persian Gulf WSRCC" at bounding box center [513, 135] width 246 height 20
type input "Additional Premium in respect of Persian Gulf WSRCC"
click at [470, 133] on div "Additional Premium in respect of Persian Gulf WSRCC" at bounding box center [513, 135] width 246 height 20
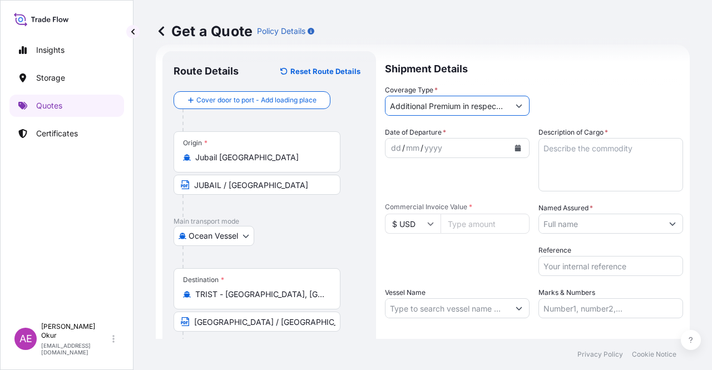
click at [392, 144] on div "dd" at bounding box center [396, 147] width 12 height 13
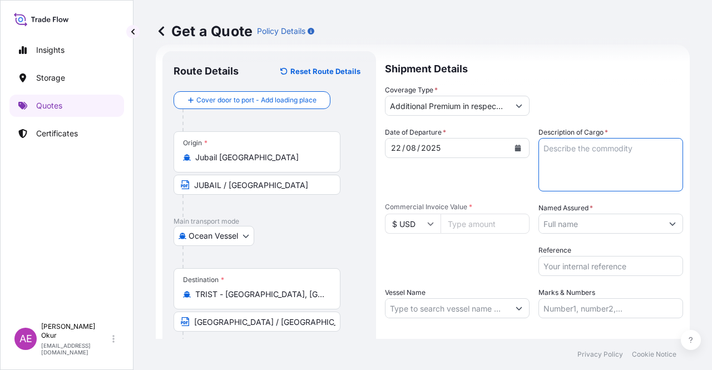
click at [588, 138] on textarea "Description of Cargo *" at bounding box center [611, 164] width 145 height 53
paste textarea "POLYPROPYLENE HOMOPOLYMER (H3030T)"
type textarea "POLYPROPYLENE HOMOPOLYMER (H3030T)"
click at [489, 225] on input "Commercial Invoice Value *" at bounding box center [485, 224] width 89 height 20
paste input "532248.75"
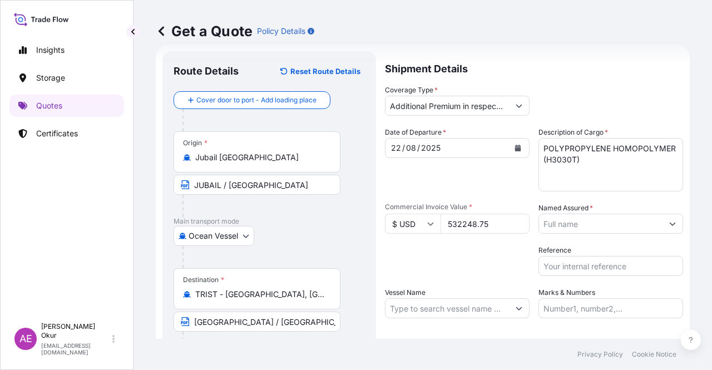
type input "532248.75"
click at [618, 219] on input "Named Assured *" at bounding box center [601, 224] width 124 height 20
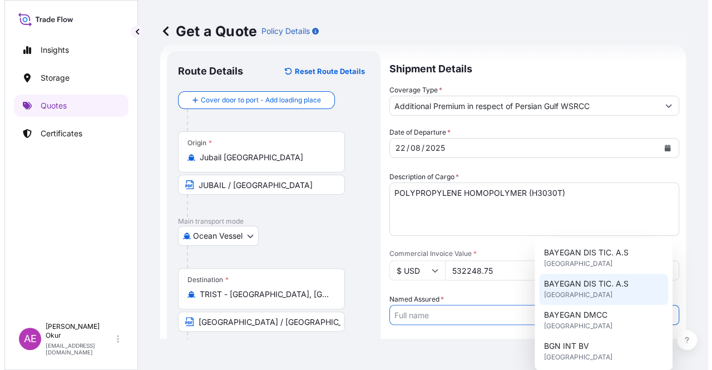
scroll to position [56, 0]
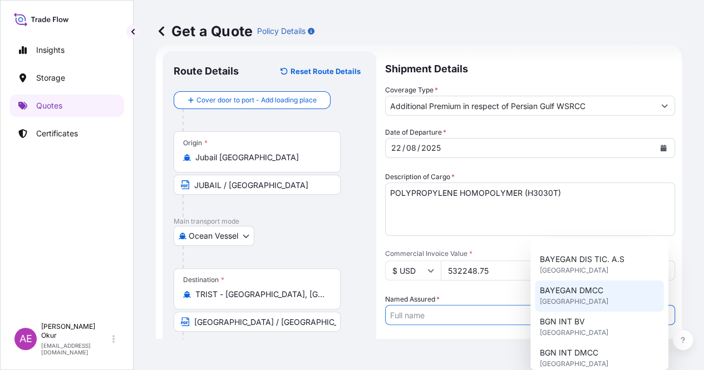
click at [591, 299] on div "BAYEGAN DMCC United Kingdom" at bounding box center [599, 295] width 129 height 31
type input "BAYEGAN DMCC"
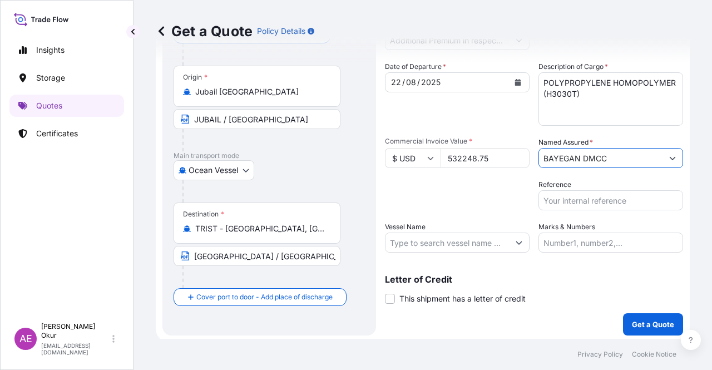
scroll to position [86, 0]
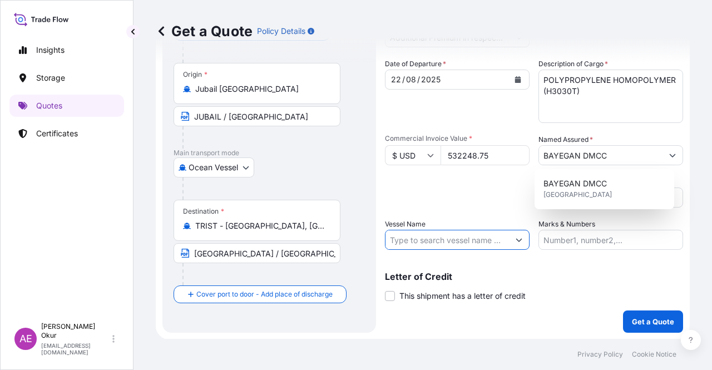
click at [477, 241] on input "Vessel Name" at bounding box center [448, 240] width 124 height 20
paste input "CMA CGM - MANAUS"
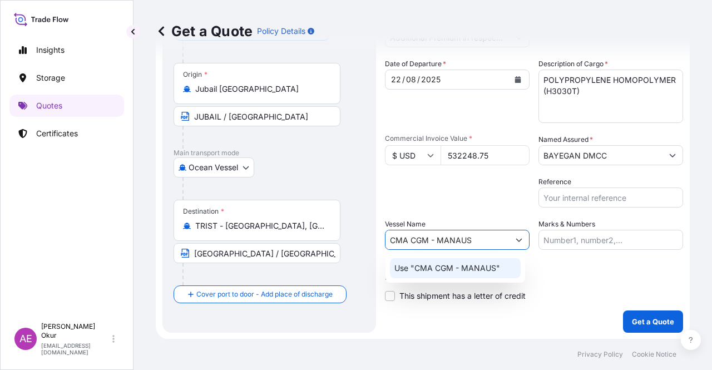
click at [493, 272] on p "Use "CMA CGM - MANAUS"" at bounding box center [448, 268] width 106 height 11
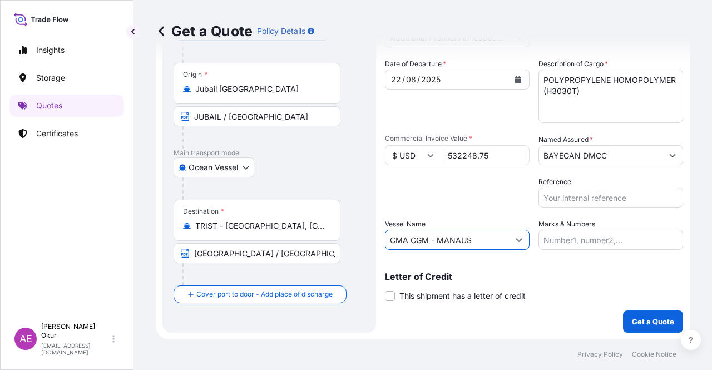
type input "CMA CGM - MANAUS"
click at [591, 234] on input "Marks & Numbers" at bounding box center [611, 240] width 145 height 20
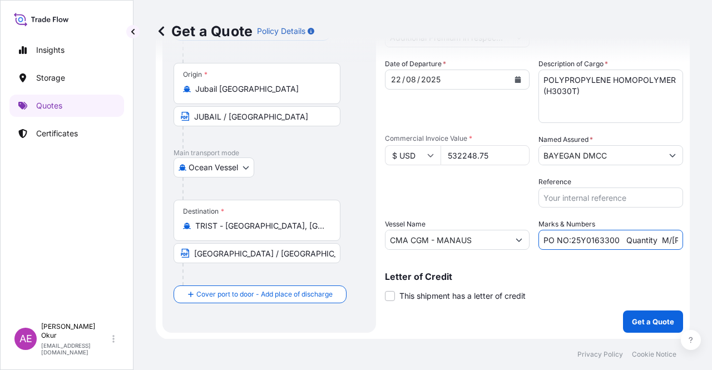
drag, startPoint x: 566, startPoint y: 239, endPoint x: 613, endPoint y: 240, distance: 46.7
click at [613, 240] on input "PO NO:25Y0163300 Quantity M/Tonn: 3.259,00 Premium: USD 105,35" at bounding box center [611, 240] width 145 height 20
paste input "92"
drag, startPoint x: 649, startPoint y: 236, endPoint x: 688, endPoint y: 237, distance: 39.5
click at [688, 237] on div "Get a Quote Policy Details Route Details Reset Route Details Cover door to port…" at bounding box center [423, 169] width 579 height 339
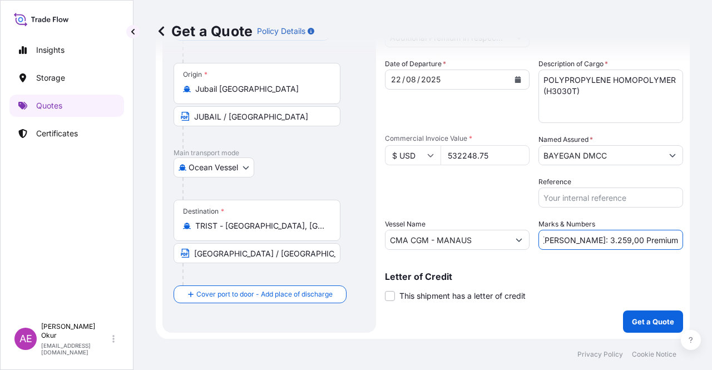
scroll to position [0, 132]
click at [633, 234] on input "PO NO:25Y0169200 Quantity M/Tonn: 3.259,00 Premium: USD 105,35" at bounding box center [611, 240] width 145 height 20
drag, startPoint x: 556, startPoint y: 239, endPoint x: 590, endPoint y: 241, distance: 33.4
click at [590, 241] on input "PO NO:25Y0169200 Quantity M/Tonn: 3.259,00 Premium: USD 105,35" at bounding box center [611, 240] width 145 height 20
paste input "495,000"
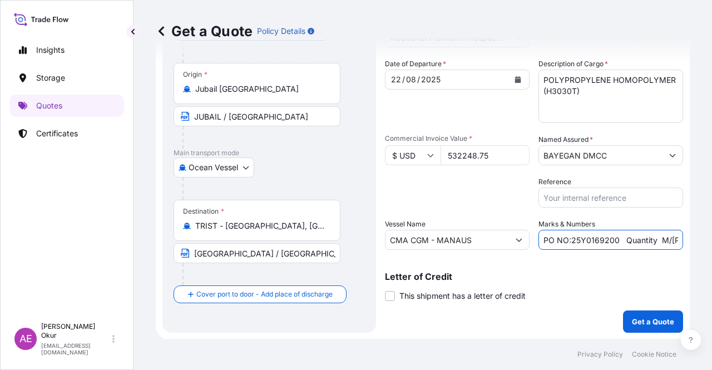
scroll to position [0, 130]
drag, startPoint x: 648, startPoint y: 241, endPoint x: 705, endPoint y: 245, distance: 57.4
click at [712, 245] on div "Get a Quote Policy Details Route Details Reset Route Details Cover door to port…" at bounding box center [423, 169] width 579 height 339
click at [647, 241] on input "PO NO:25Y0169200 Quantity M/Tonn: 495,000 Premium: USD 105,35" at bounding box center [611, 240] width 145 height 20
drag, startPoint x: 647, startPoint y: 239, endPoint x: 712, endPoint y: 244, distance: 64.8
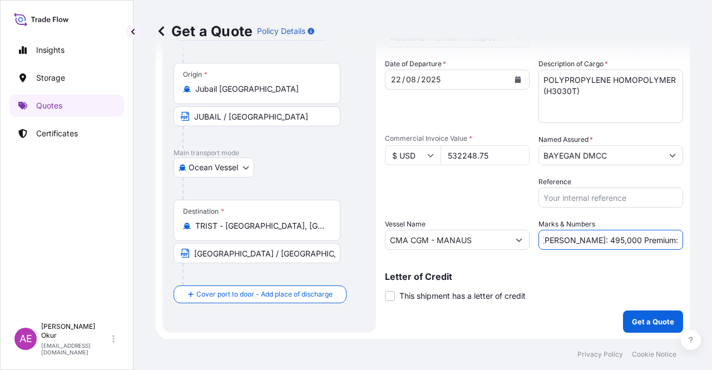
click at [712, 244] on div "Get a Quote Policy Details Route Details Reset Route Details Cover door to port…" at bounding box center [423, 169] width 579 height 339
paste input "11,77"
type input "PO NO:25Y0169200 Quantity M/Tonn: 495,000 Premium: USD 111,77"
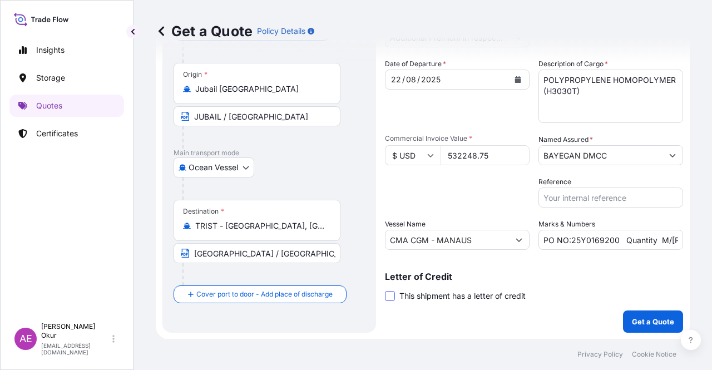
click at [387, 293] on span at bounding box center [390, 296] width 10 height 10
click at [385, 290] on input "This shipment has a letter of credit" at bounding box center [385, 290] width 0 height 0
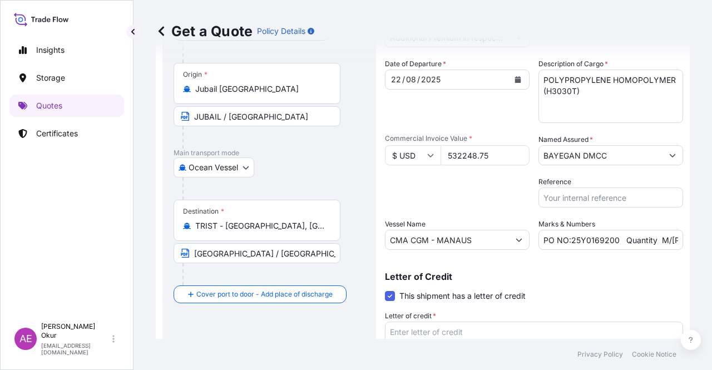
scroll to position [171, 0]
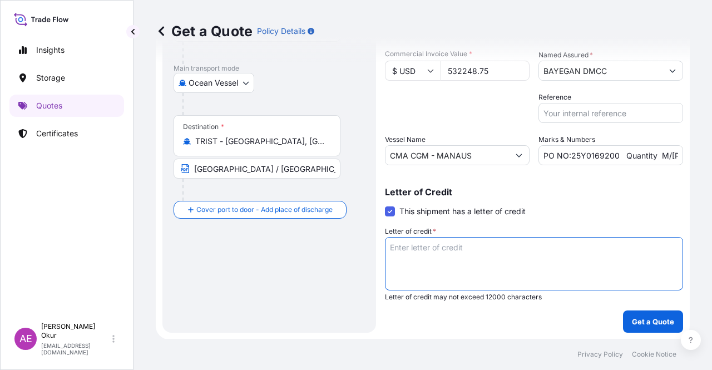
click at [479, 264] on textarea "Letter of credit *" at bounding box center [534, 263] width 298 height 53
paste textarea "++++ 3) INSURANCE POLICY IN 1 ORIGINAL AND 1 COPY ISSUED OR ENDORSED TO THE ORD…"
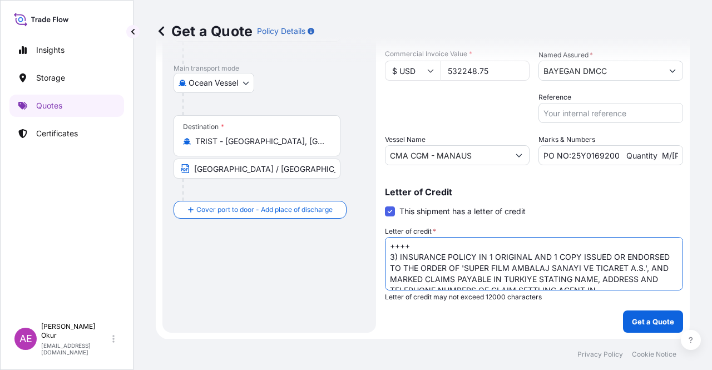
scroll to position [0, 0]
type textarea "++++ 3) INSURANCE POLICY IN 1 ORIGINAL AND 1 COPY ISSUED OR ENDORSED TO THE ORD…"
click at [651, 322] on p "Get a Quote" at bounding box center [653, 321] width 42 height 11
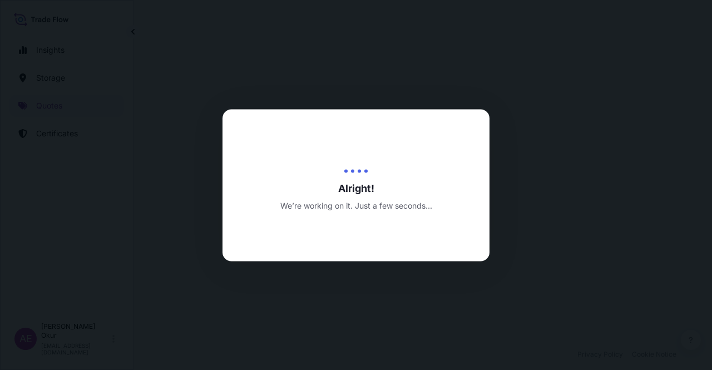
select select "Ocean Vessel"
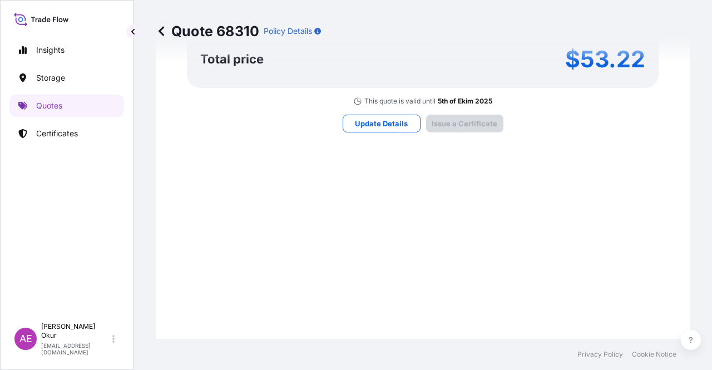
type input "[DATE]"
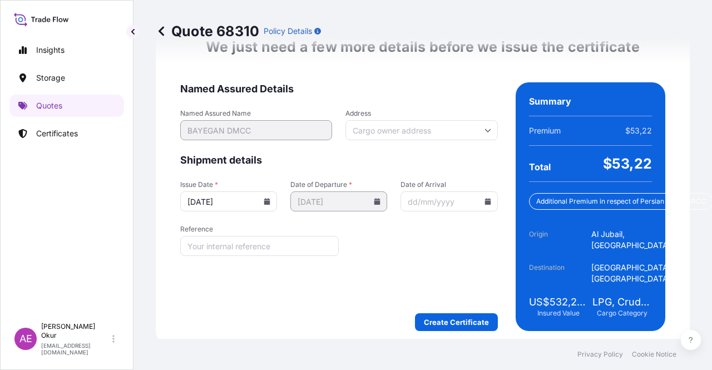
scroll to position [1622, 0]
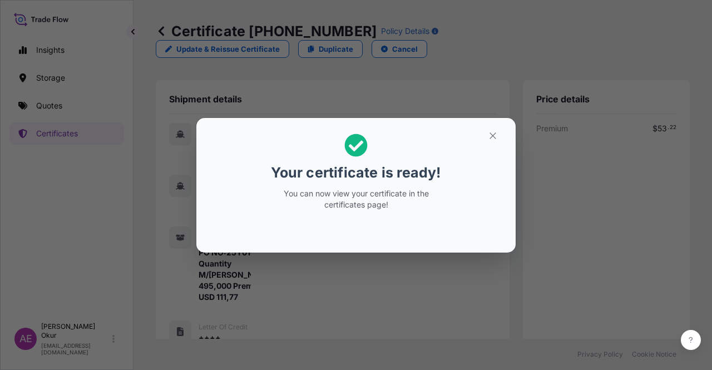
drag, startPoint x: 494, startPoint y: 149, endPoint x: 496, endPoint y: 142, distance: 6.5
click at [494, 149] on h2 "Your certificate is ready! You can now view your certificate in the certificate…" at bounding box center [356, 172] width 302 height 90
click at [494, 140] on button "button" at bounding box center [493, 136] width 28 height 18
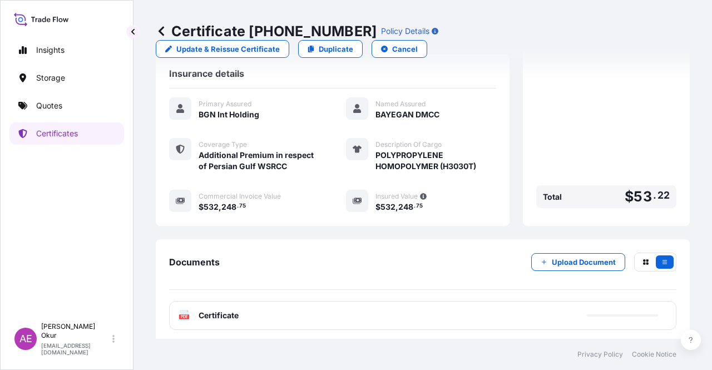
scroll to position [430, 0]
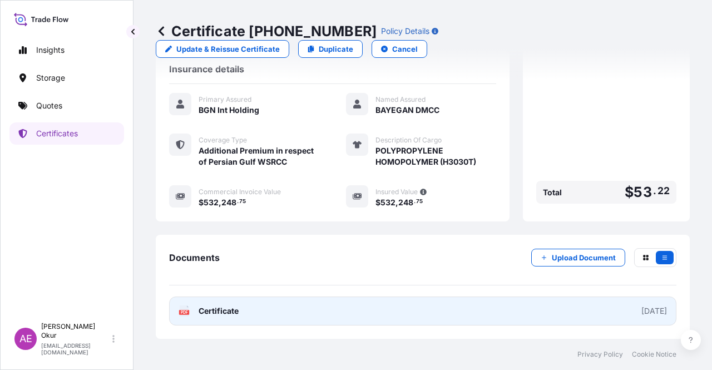
click at [241, 309] on link "PDF Certificate [DATE]" at bounding box center [422, 311] width 507 height 29
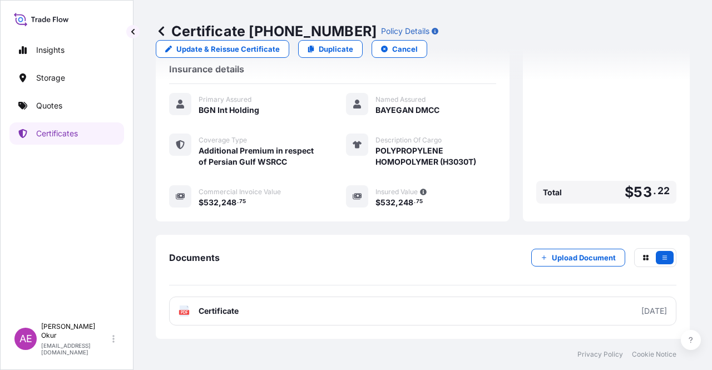
click at [74, 109] on link "Quotes" at bounding box center [66, 106] width 115 height 22
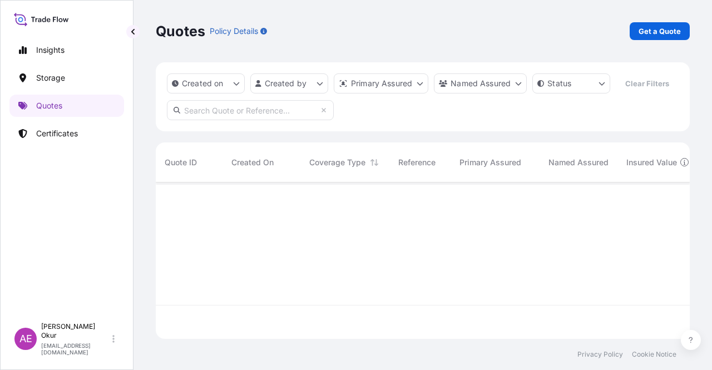
scroll to position [154, 525]
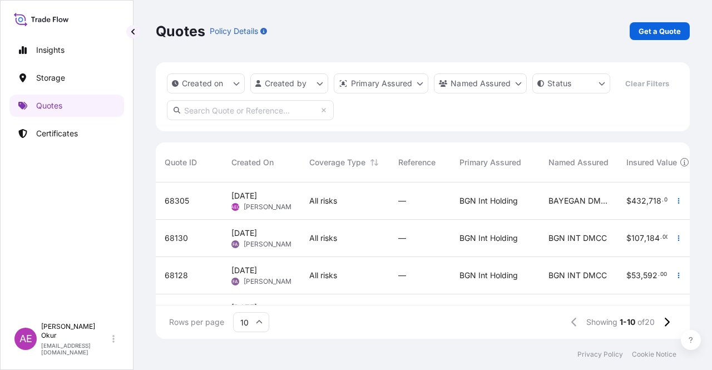
click at [283, 191] on span "[DATE] AEO Alp [PERSON_NAME]" at bounding box center [261, 200] width 60 height 21
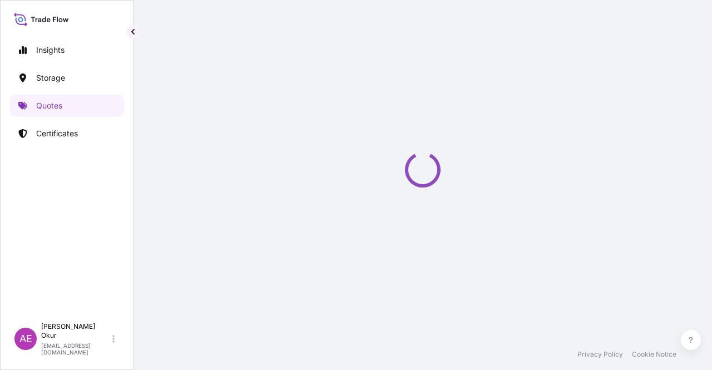
select select "Ocean Vessel"
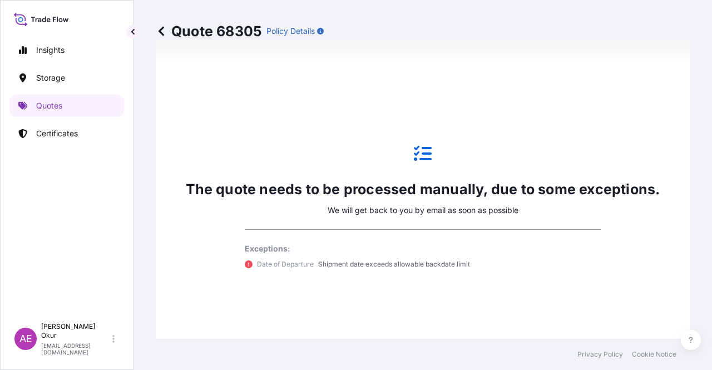
scroll to position [603, 0]
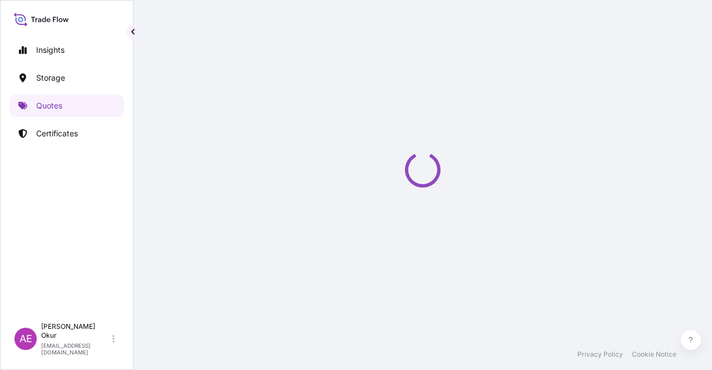
select select "Ocean Vessel"
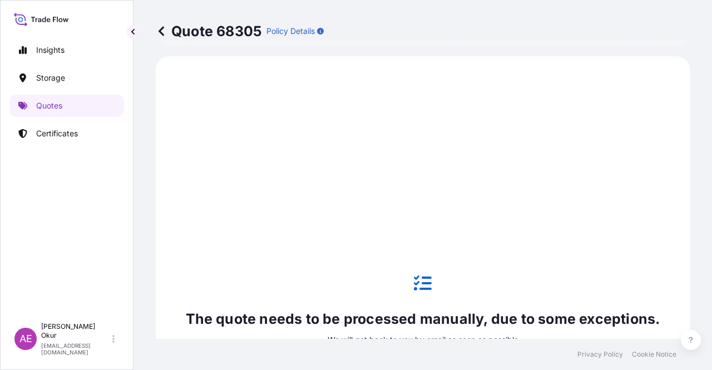
scroll to position [603, 0]
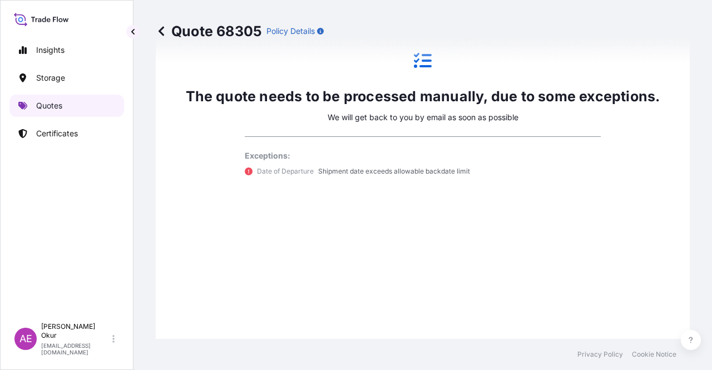
click at [65, 98] on link "Quotes" at bounding box center [66, 106] width 115 height 22
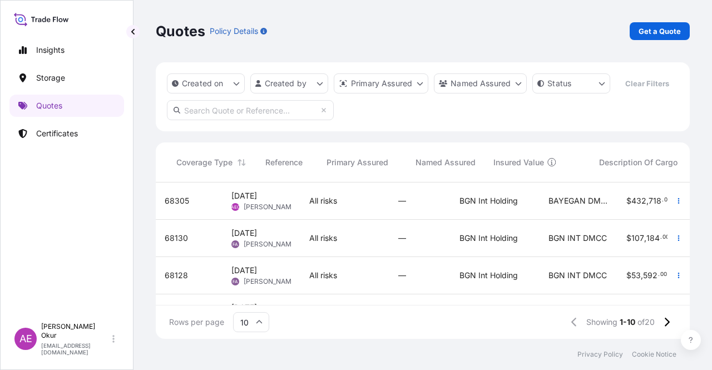
scroll to position [0, 465]
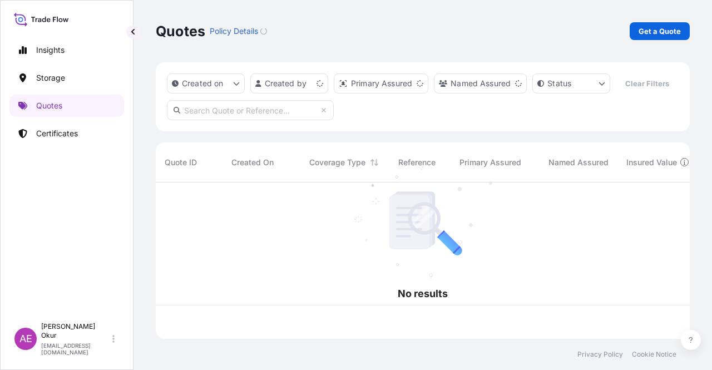
scroll to position [154, 525]
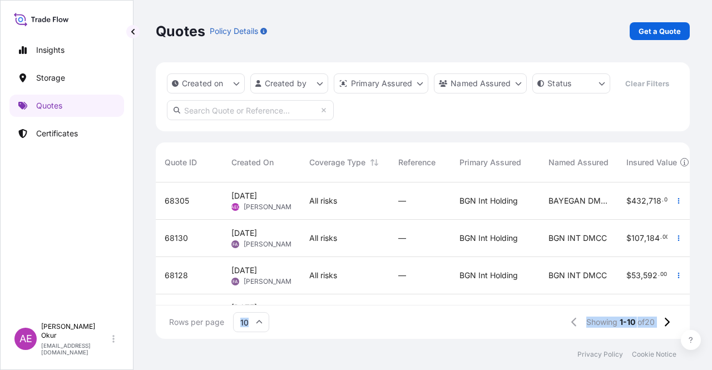
drag, startPoint x: 303, startPoint y: 305, endPoint x: 688, endPoint y: 313, distance: 385.7
click at [704, 313] on div "Quotes Policy Details Get a Quote Created on Created by Primary Assured Named A…" at bounding box center [423, 169] width 579 height 339
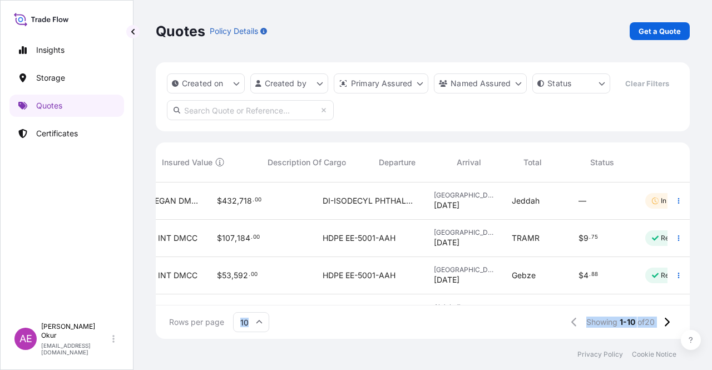
scroll to position [0, 465]
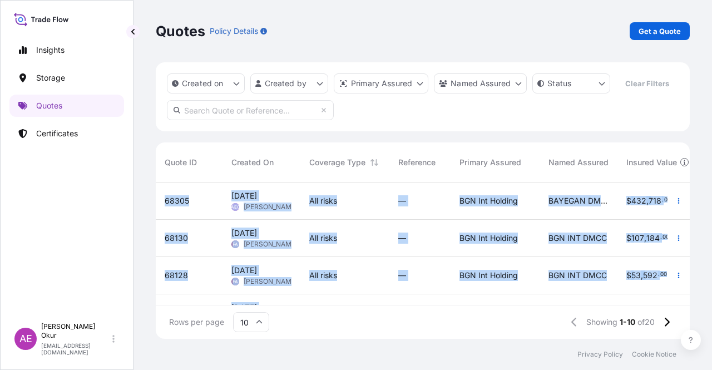
drag, startPoint x: 376, startPoint y: 296, endPoint x: 381, endPoint y: 303, distance: 8.3
click at [383, 302] on div "68305 5 Sep 2025 AEO Alp Eren Okur All risks — BGN Int Holding BAYEGAN DMCC $ 4…" at bounding box center [423, 244] width 534 height 123
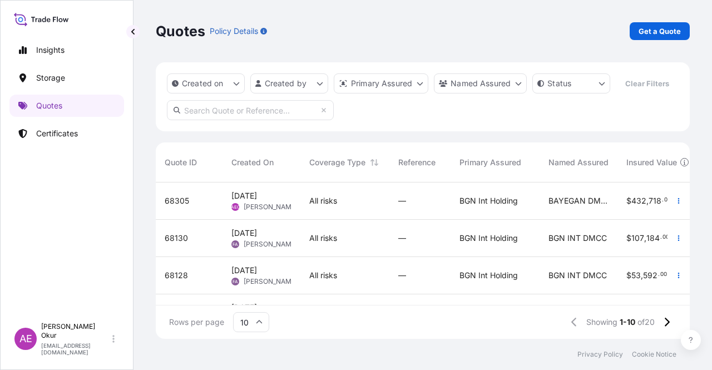
click at [147, 204] on div "Quotes Policy Details Get a Quote Created on Created by Primary Assured Named A…" at bounding box center [423, 169] width 579 height 339
click at [412, 297] on div "68305 5 Sep 2025 AEO Alp Eren Okur All risks — BGN Int Holding BAYEGAN DMCC $ 4…" at bounding box center [423, 244] width 534 height 123
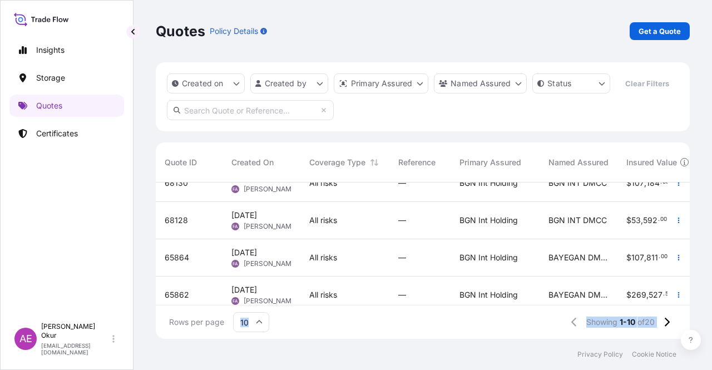
drag, startPoint x: 393, startPoint y: 305, endPoint x: 712, endPoint y: 315, distance: 319.0
click at [712, 315] on div "Quotes Policy Details Get a Quote Created on Created by Primary Assured Named A…" at bounding box center [423, 169] width 579 height 339
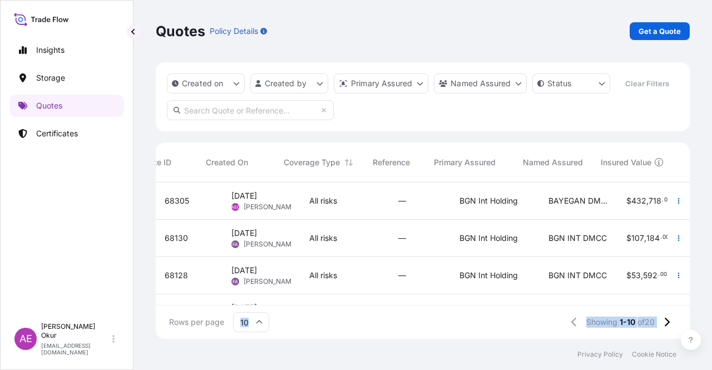
scroll to position [0, 465]
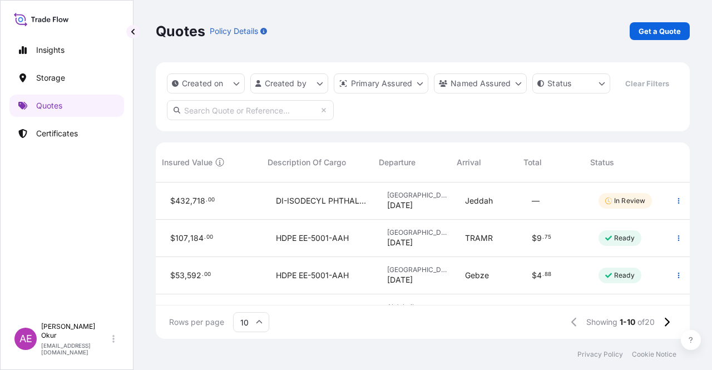
click at [451, 112] on div "Created on Created by Primary Assured Named Assured Status Clear Filters" at bounding box center [423, 96] width 534 height 69
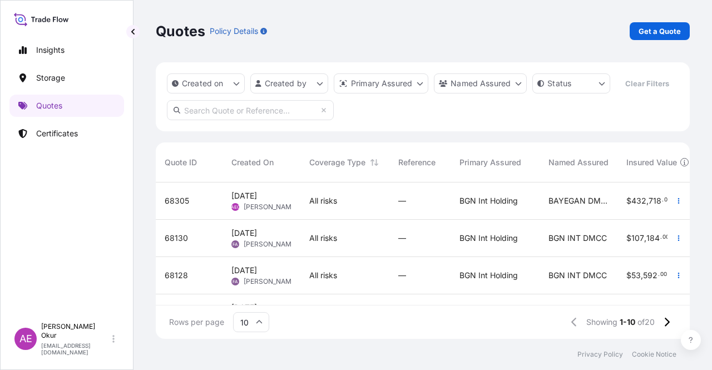
click at [290, 200] on div "[DATE] AEO Alp [PERSON_NAME]" at bounding box center [261, 200] width 60 height 21
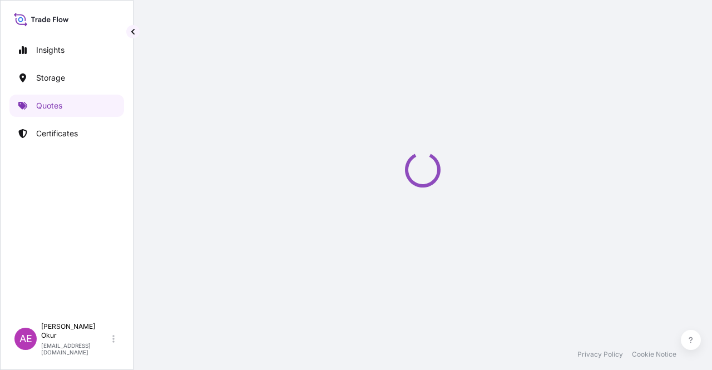
select select "Ocean Vessel"
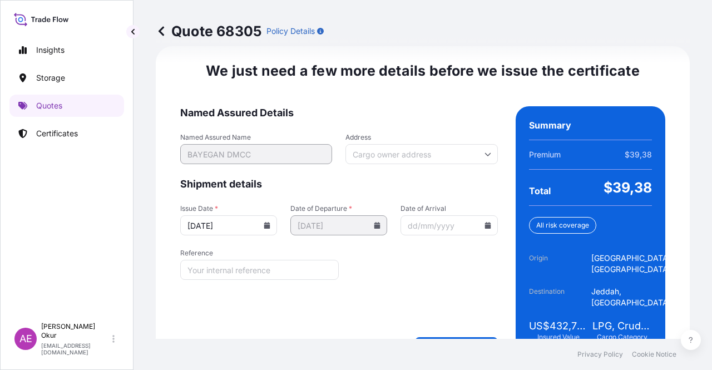
scroll to position [1444, 0]
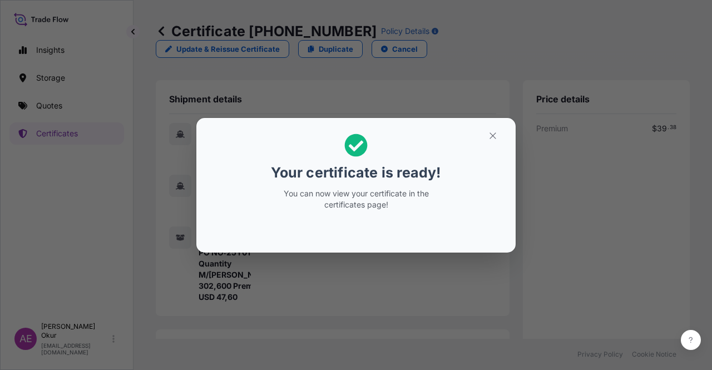
click at [493, 120] on section "Your certificate is ready! You can now view your certificate in the certificate…" at bounding box center [355, 185] width 319 height 135
click at [491, 125] on section "Your certificate is ready! You can now view your certificate in the certificate…" at bounding box center [355, 185] width 319 height 135
click at [490, 132] on icon "button" at bounding box center [493, 136] width 10 height 10
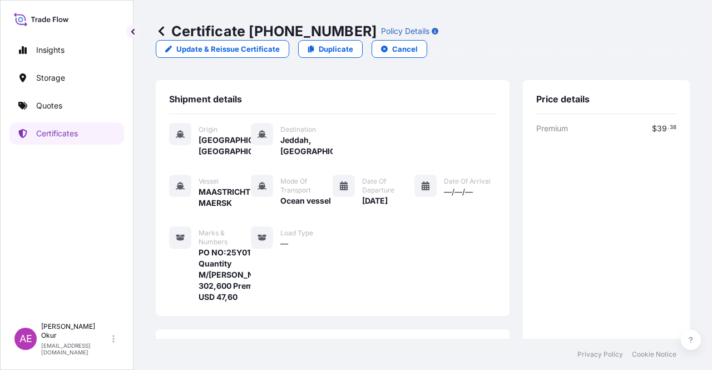
scroll to position [289, 0]
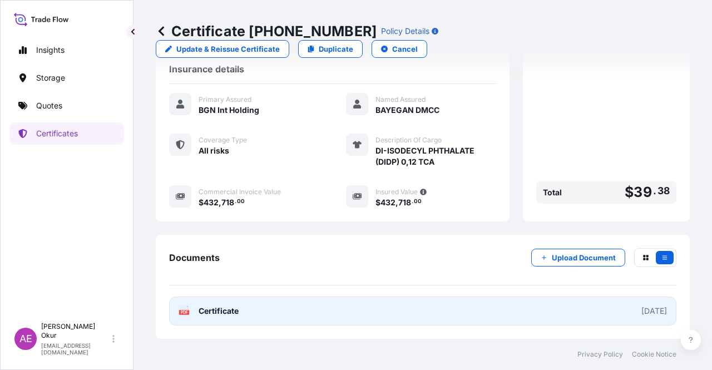
click at [225, 297] on div "Documents Upload Document PDF Certificate [DATE]" at bounding box center [422, 286] width 507 height 77
click at [225, 307] on span "Certificate" at bounding box center [219, 310] width 40 height 11
